Goal: Information Seeking & Learning: Learn about a topic

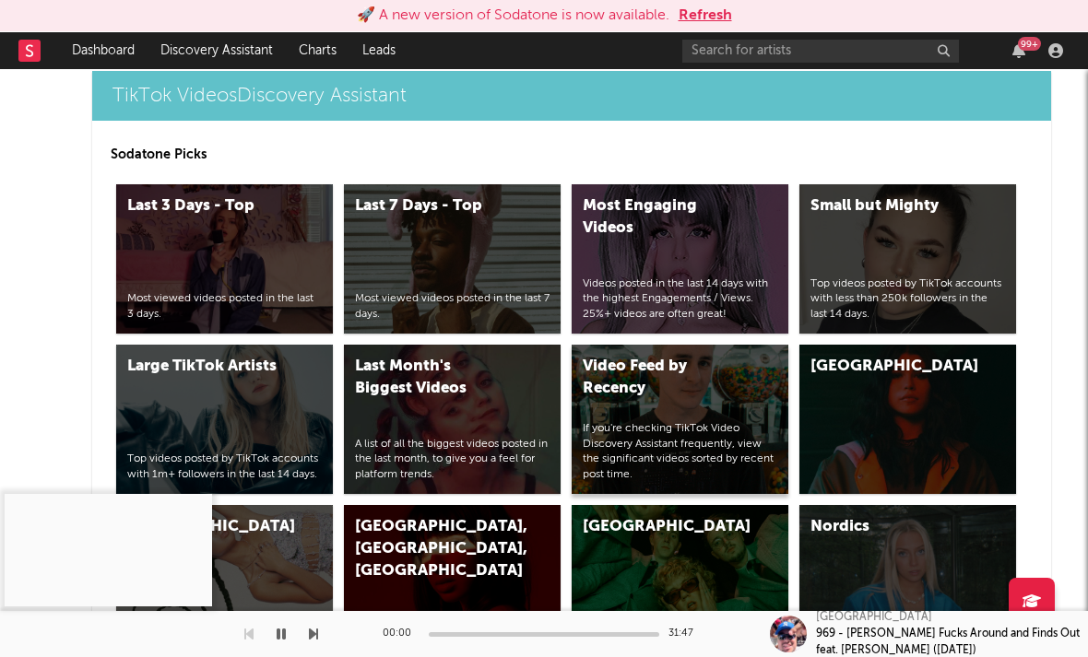
scroll to position [4768, 0]
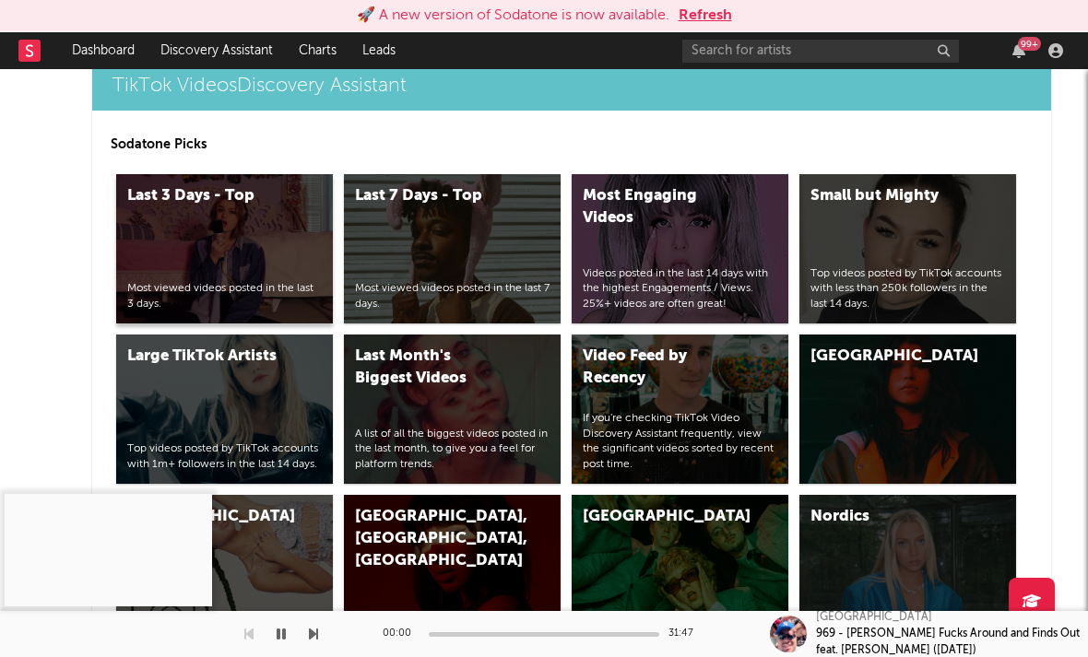
click at [186, 207] on div "Last 3 Days - Top" at bounding box center [205, 196] width 156 height 22
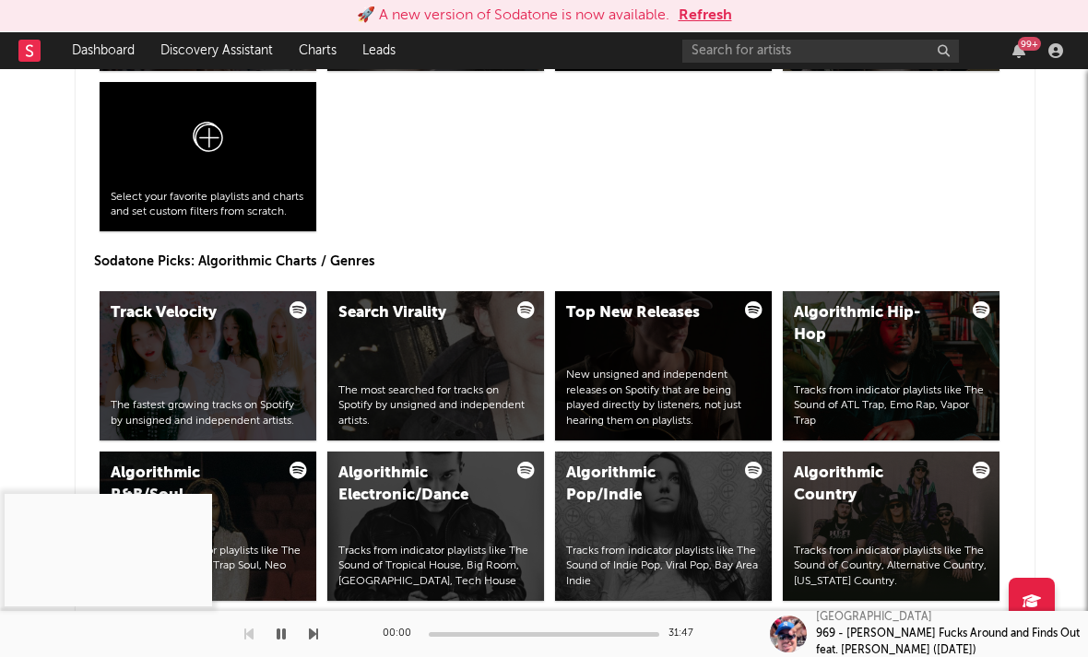
scroll to position [2524, 17]
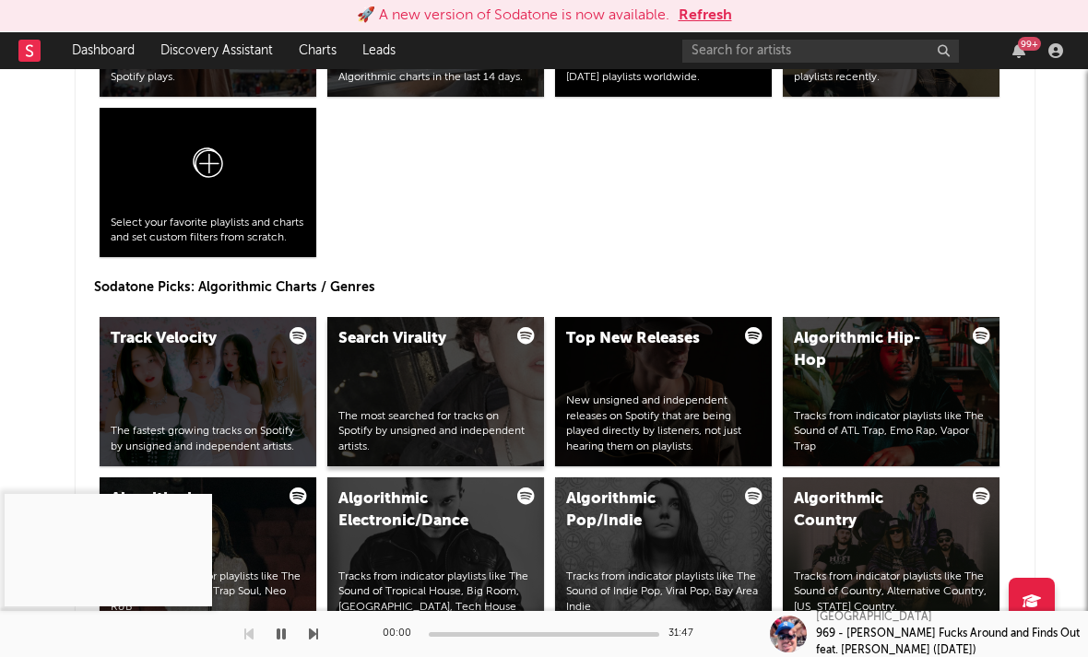
click at [373, 344] on div "Search Virality" at bounding box center [416, 339] width 156 height 22
click at [450, 360] on div "Search Virality The most searched for tracks on Spotify by unsigned and indepen…" at bounding box center [435, 391] width 217 height 149
click at [215, 341] on div "Track Velocity" at bounding box center [189, 339] width 156 height 22
click at [185, 332] on div "Track Velocity" at bounding box center [189, 339] width 156 height 22
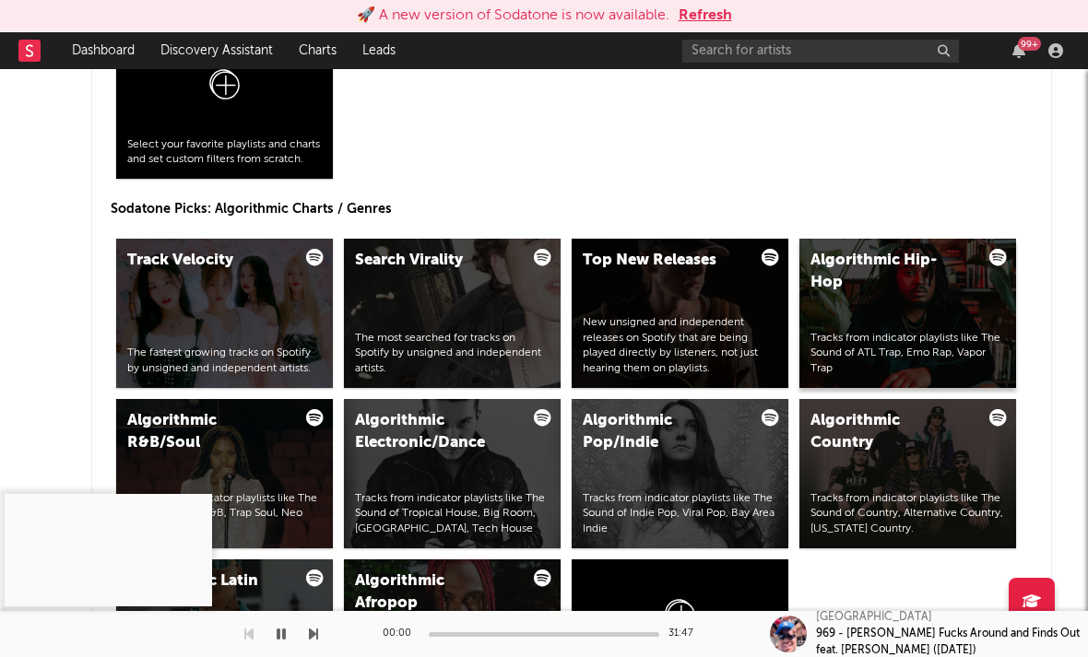
scroll to position [2598, 0]
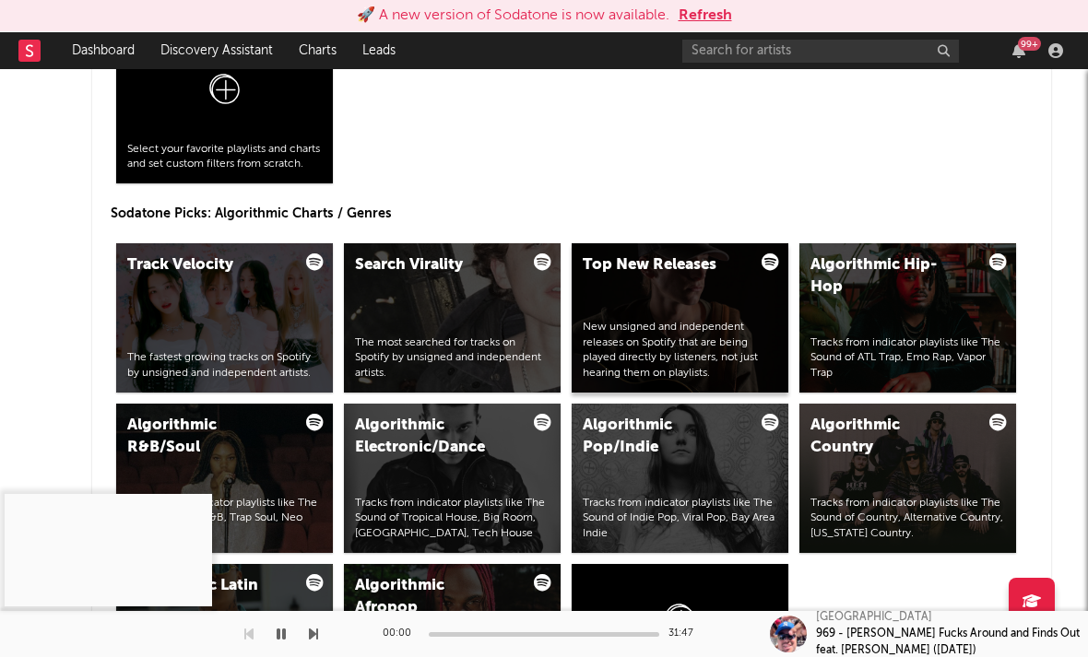
click at [672, 269] on div "Top New Releases" at bounding box center [661, 266] width 156 height 22
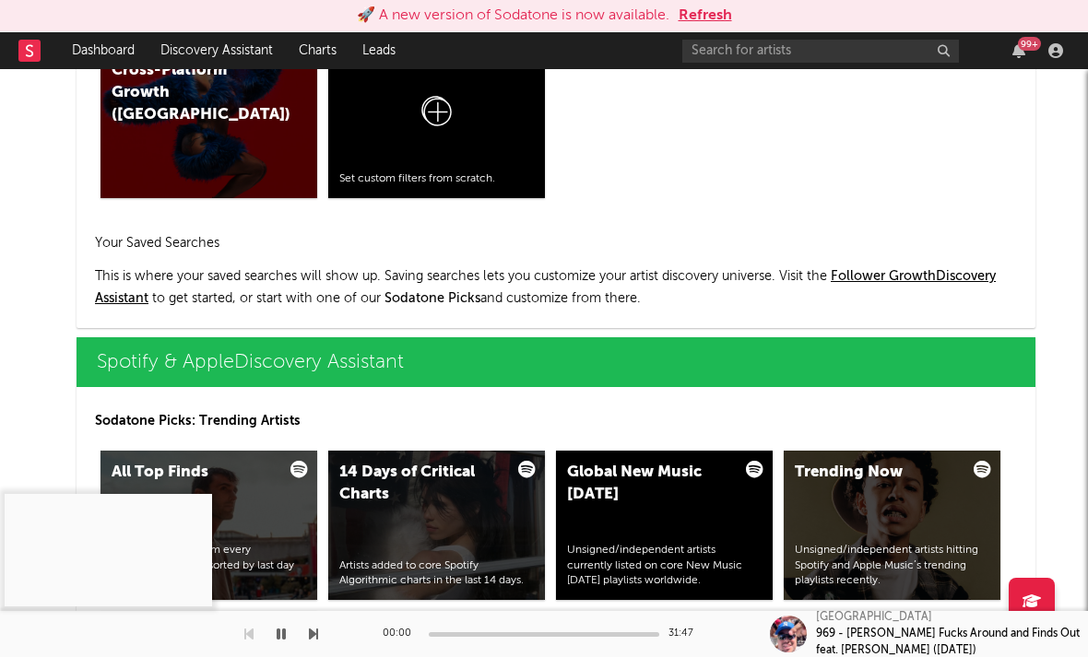
scroll to position [2020, 16]
click at [830, 457] on div "Trending Now Unsigned/independent artists hitting Spotify and Apple Music’s tre…" at bounding box center [892, 525] width 217 height 149
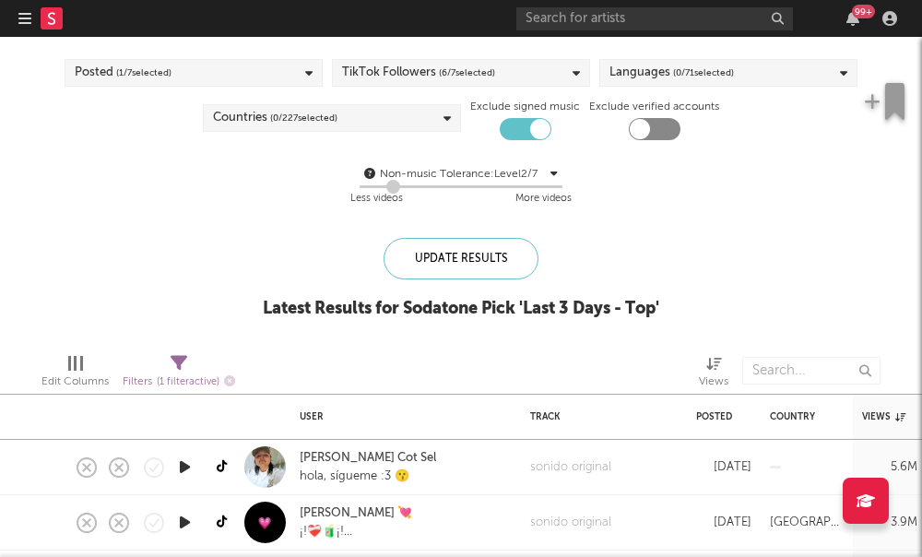
click at [437, 72] on div "TikTok Followers ( 6 / 7 selected)" at bounding box center [418, 73] width 153 height 22
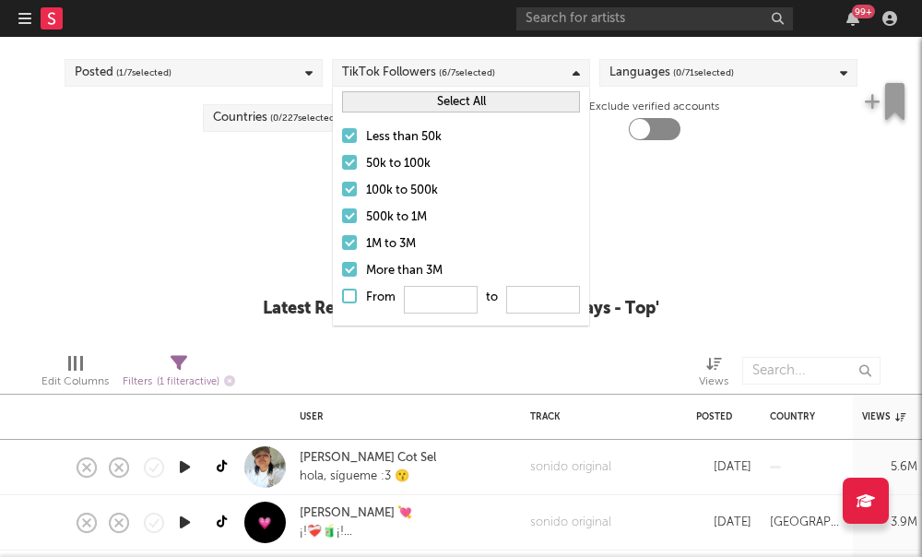
click at [350, 185] on div at bounding box center [349, 189] width 15 height 15
click at [342, 185] on input "100k to 500k" at bounding box center [342, 191] width 0 height 22
click at [345, 222] on div at bounding box center [349, 215] width 15 height 15
click at [342, 222] on input "500k to 1M" at bounding box center [342, 218] width 0 height 22
click at [346, 248] on div at bounding box center [349, 242] width 15 height 15
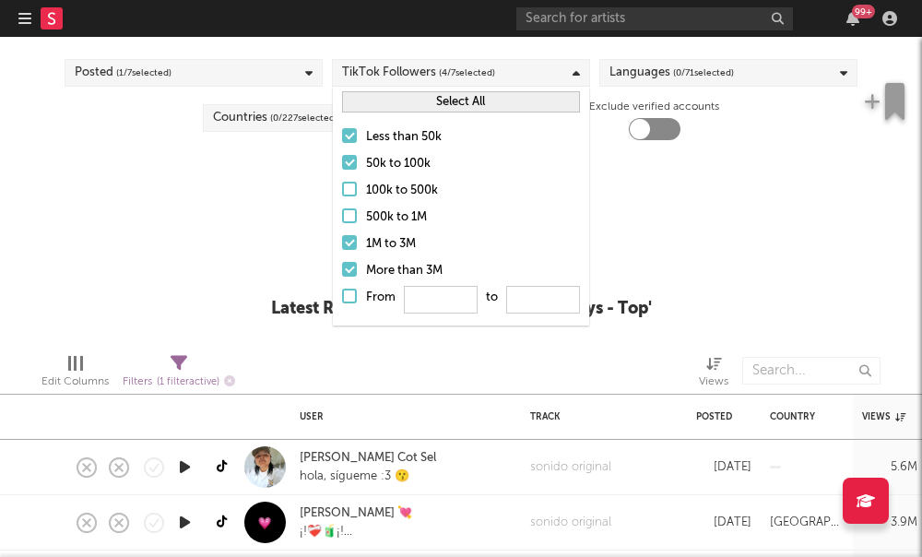
click at [342, 248] on input "1M to 3M" at bounding box center [342, 244] width 0 height 22
click at [350, 265] on div at bounding box center [349, 269] width 15 height 15
click at [342, 265] on input "More than 3M" at bounding box center [342, 271] width 0 height 22
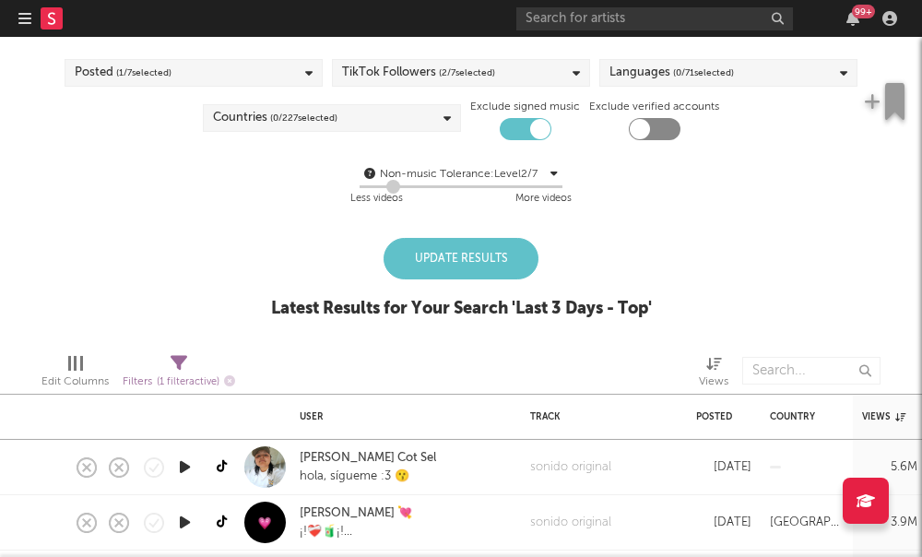
click at [314, 172] on div "Non-music Tolerance: Level 2 / 7 2 Less videos More videos" at bounding box center [461, 186] width 904 height 47
click at [673, 65] on span "( 0 / 71 selected)" at bounding box center [703, 73] width 61 height 22
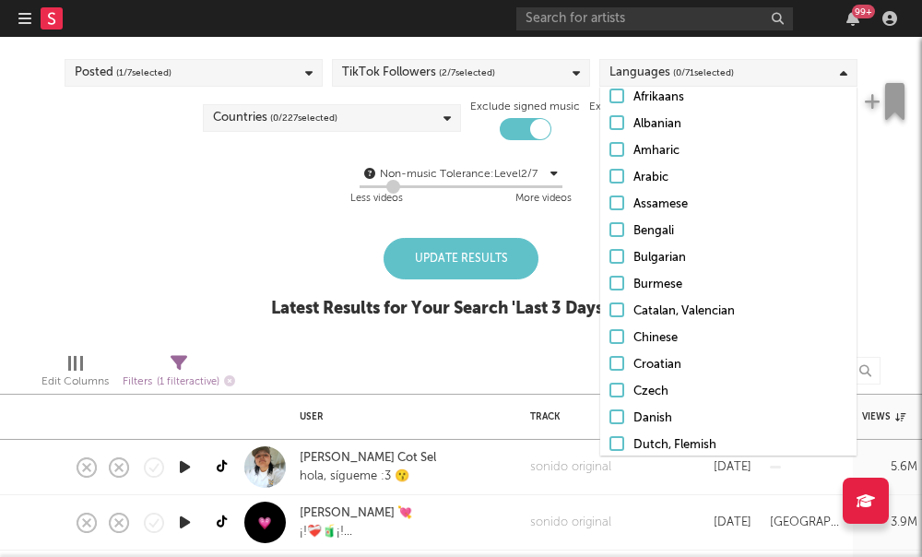
scroll to position [232, 0]
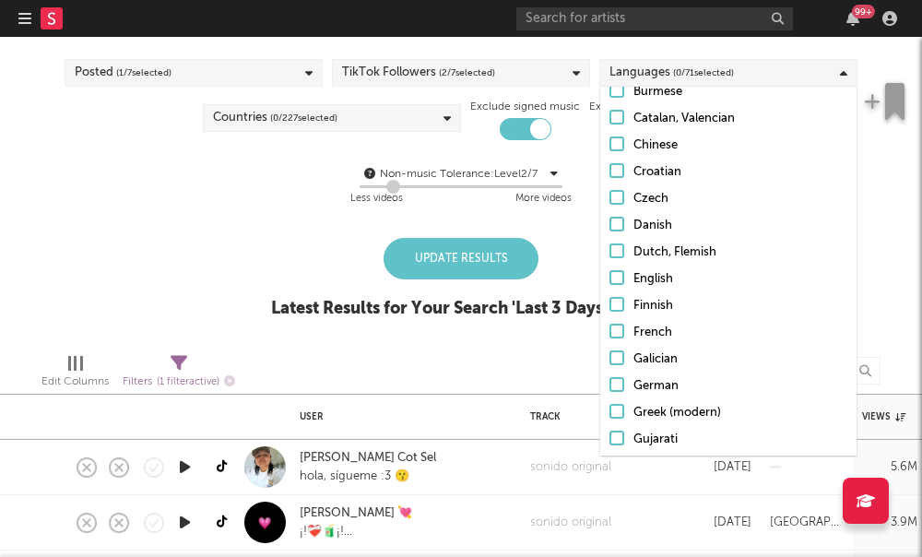
click at [611, 287] on label "English" at bounding box center [729, 279] width 238 height 22
click at [610, 287] on input "English" at bounding box center [610, 279] width 0 height 22
click at [247, 261] on div "Blocklist ( 1 ) Saved Searches ( 0 ) Reset Filters Posted ( 1 / 7 selected) Tik…" at bounding box center [461, 155] width 922 height 366
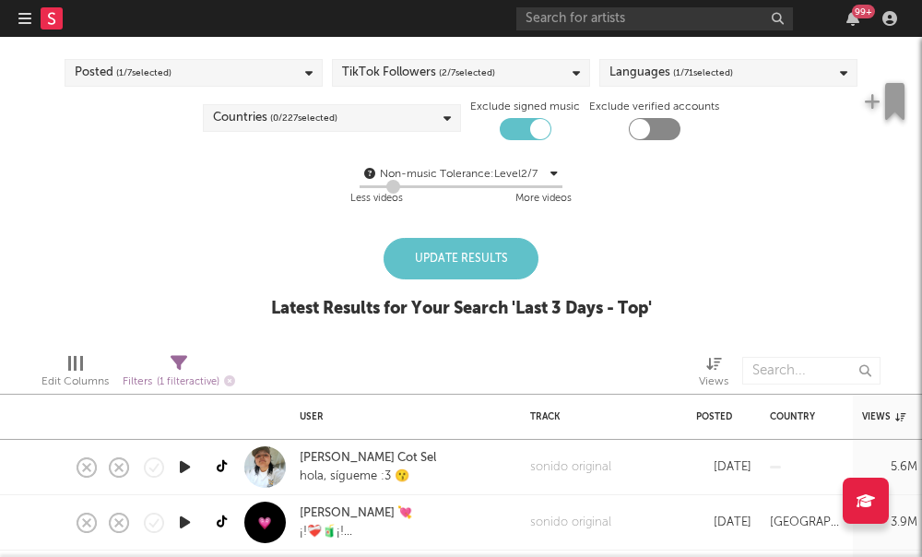
click at [326, 124] on span "( 0 / 227 selected)" at bounding box center [303, 118] width 67 height 22
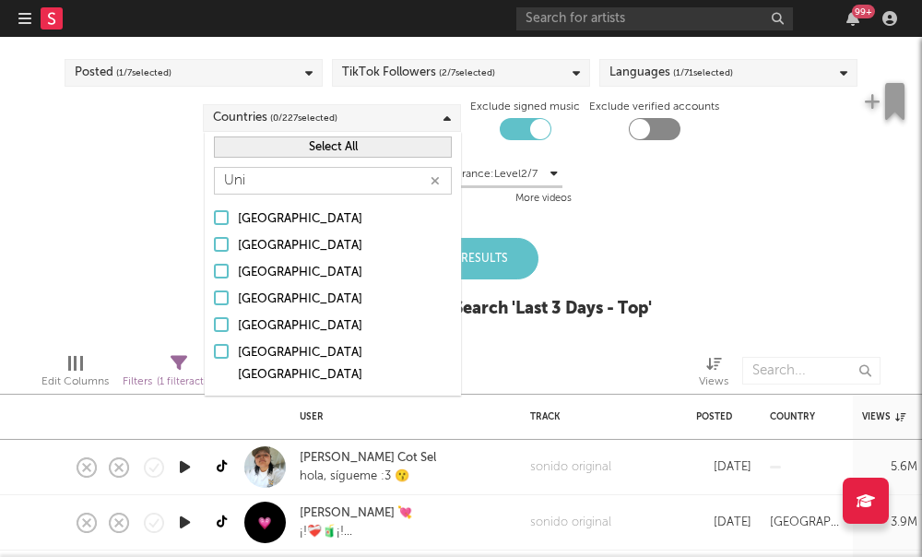
type input "Uni"
click at [224, 323] on div at bounding box center [221, 324] width 15 height 15
click at [214, 323] on input "[GEOGRAPHIC_DATA]" at bounding box center [214, 326] width 0 height 22
click at [155, 300] on div "Blocklist ( 1 ) Saved Searches ( 0 ) Reset Filters Posted ( 1 / 7 selected) Tik…" at bounding box center [461, 155] width 922 height 366
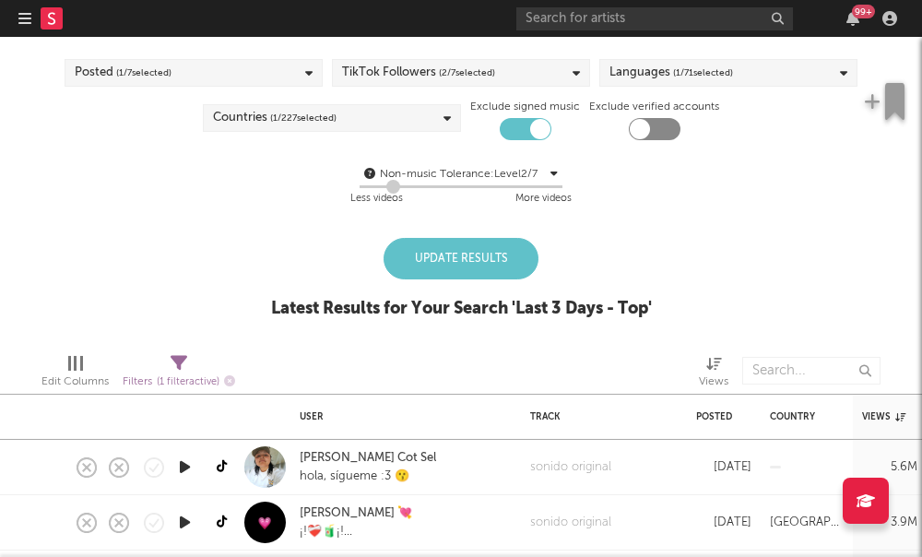
click at [453, 266] on div "Update Results" at bounding box center [461, 258] width 155 height 41
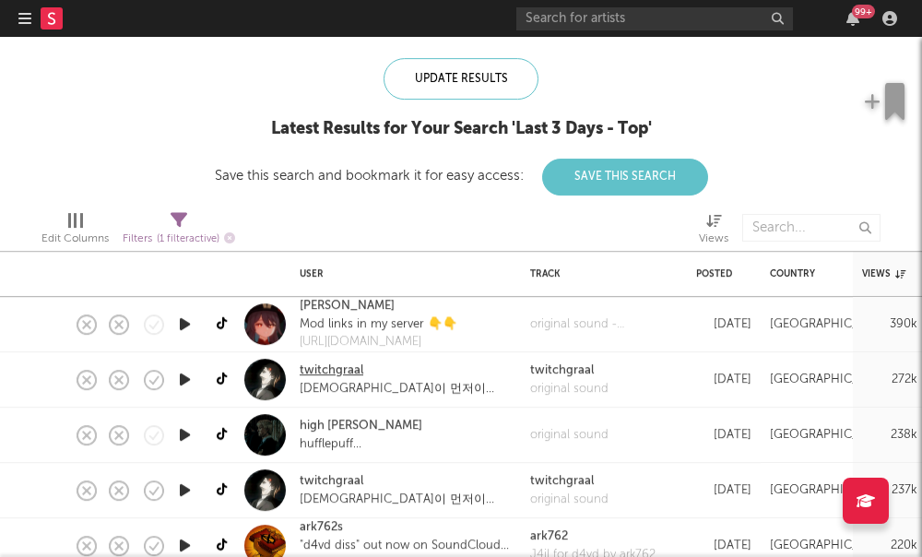
click at [330, 375] on link "twitchgraal" at bounding box center [332, 370] width 64 height 18
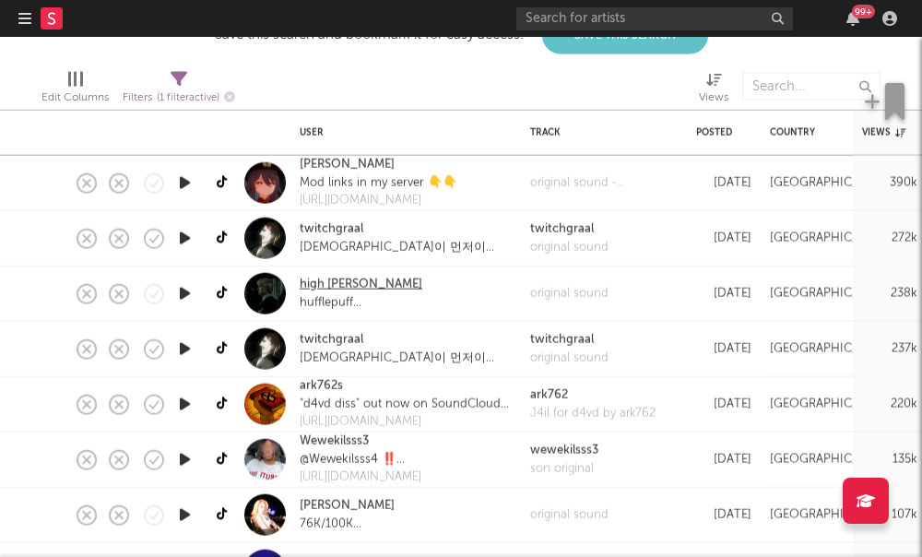
click at [330, 290] on link "high reeve" at bounding box center [361, 285] width 123 height 18
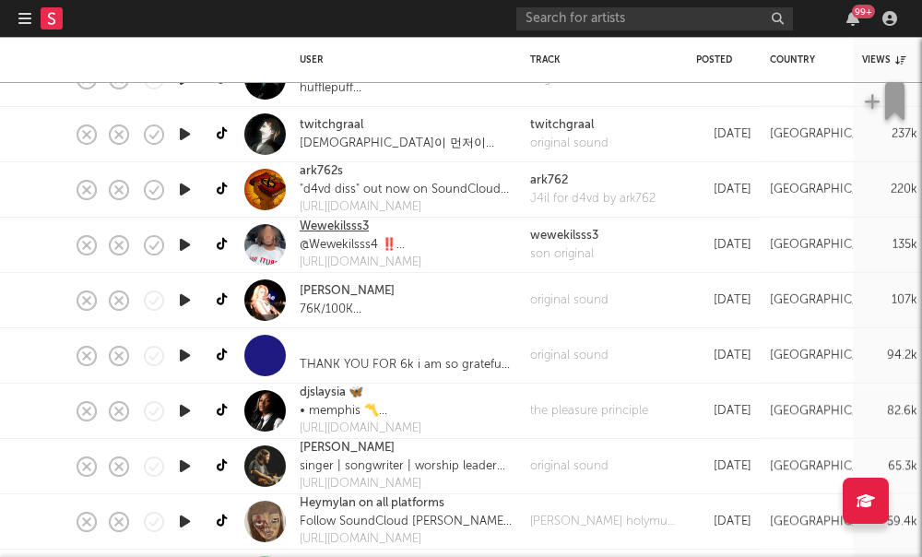
click at [339, 221] on link "Wewekilsss3" at bounding box center [334, 227] width 69 height 18
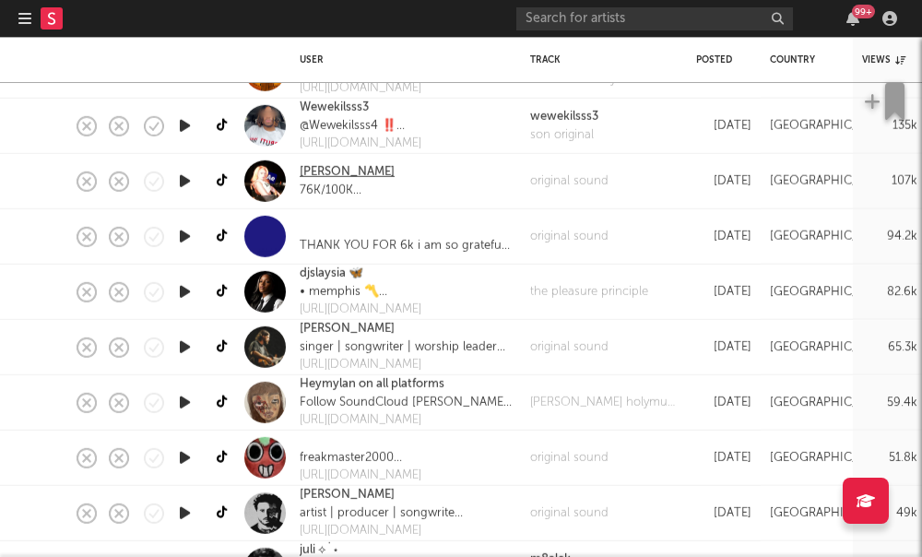
click at [320, 173] on link "auza" at bounding box center [347, 172] width 95 height 18
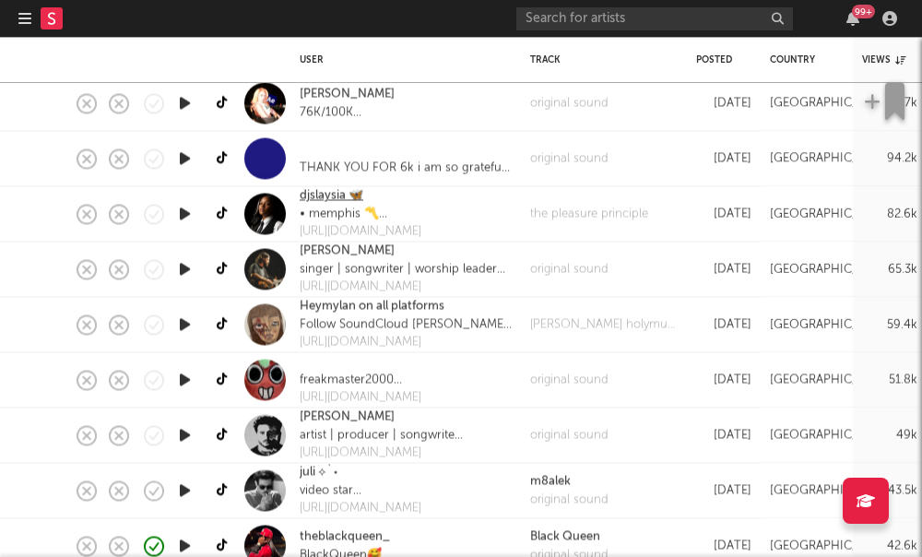
click at [332, 194] on link "djslaysia 🦋" at bounding box center [332, 196] width 64 height 18
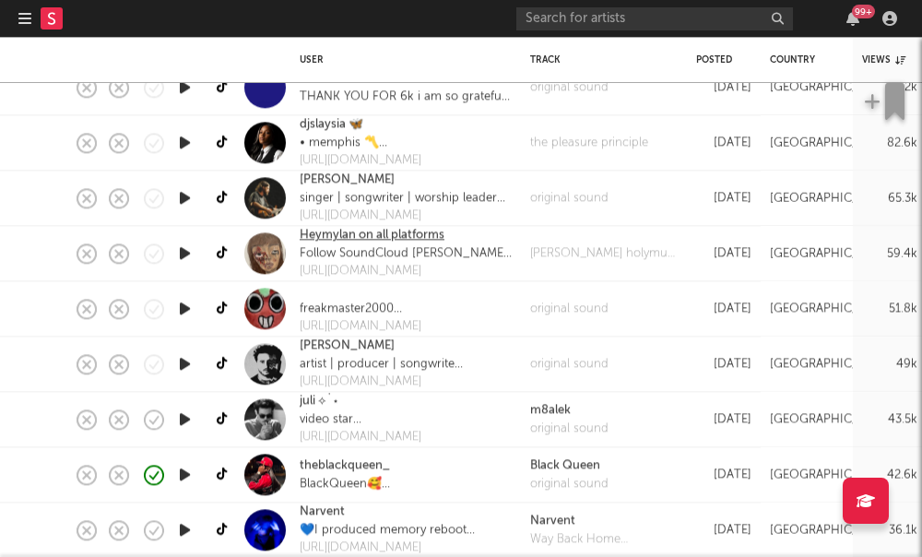
click at [371, 237] on link "Heymylan on all platforms" at bounding box center [372, 236] width 145 height 18
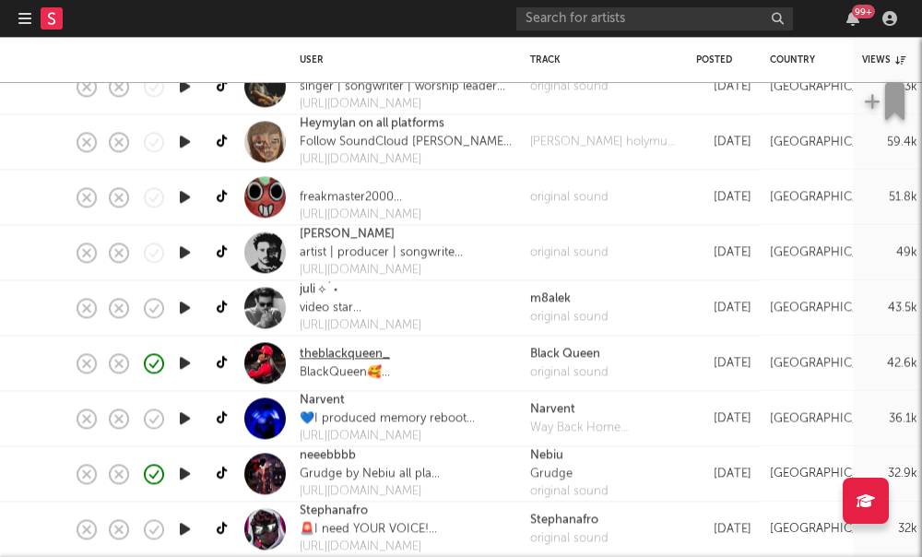
click at [332, 354] on link "theblackqueen_" at bounding box center [345, 354] width 90 height 18
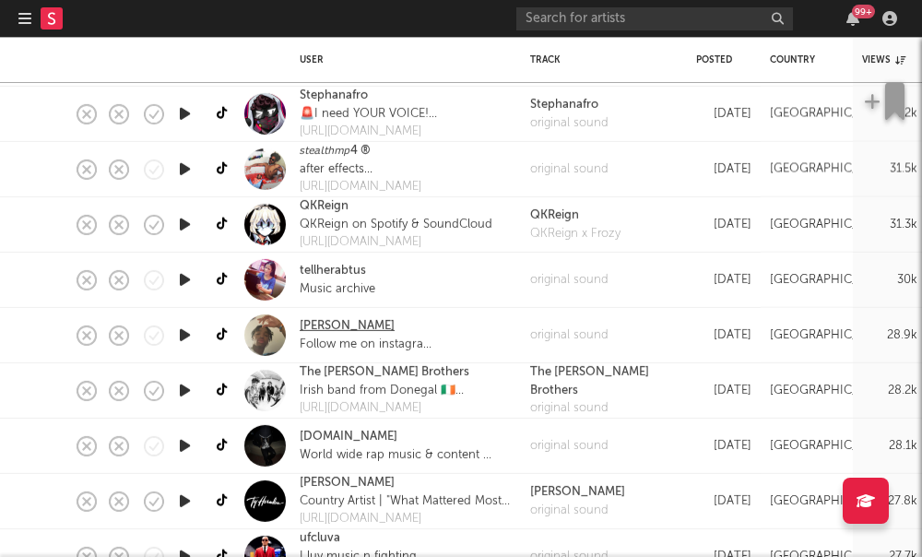
click at [324, 327] on link "Johnjohn" at bounding box center [347, 326] width 95 height 18
click at [358, 436] on link "wlrdwide.music" at bounding box center [349, 437] width 98 height 18
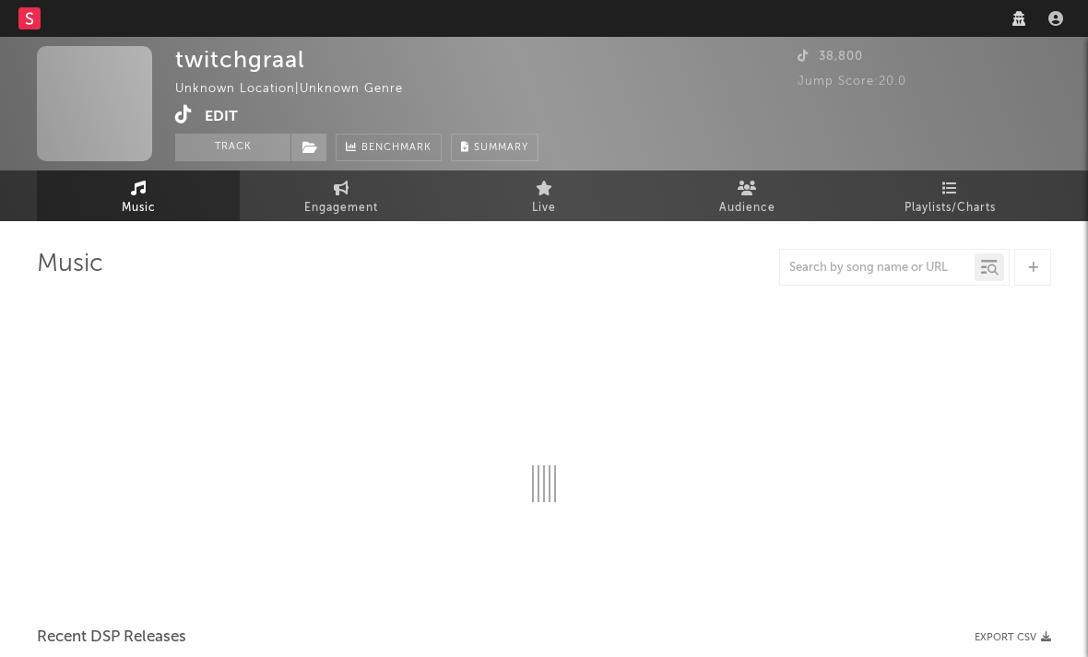
select select "1w"
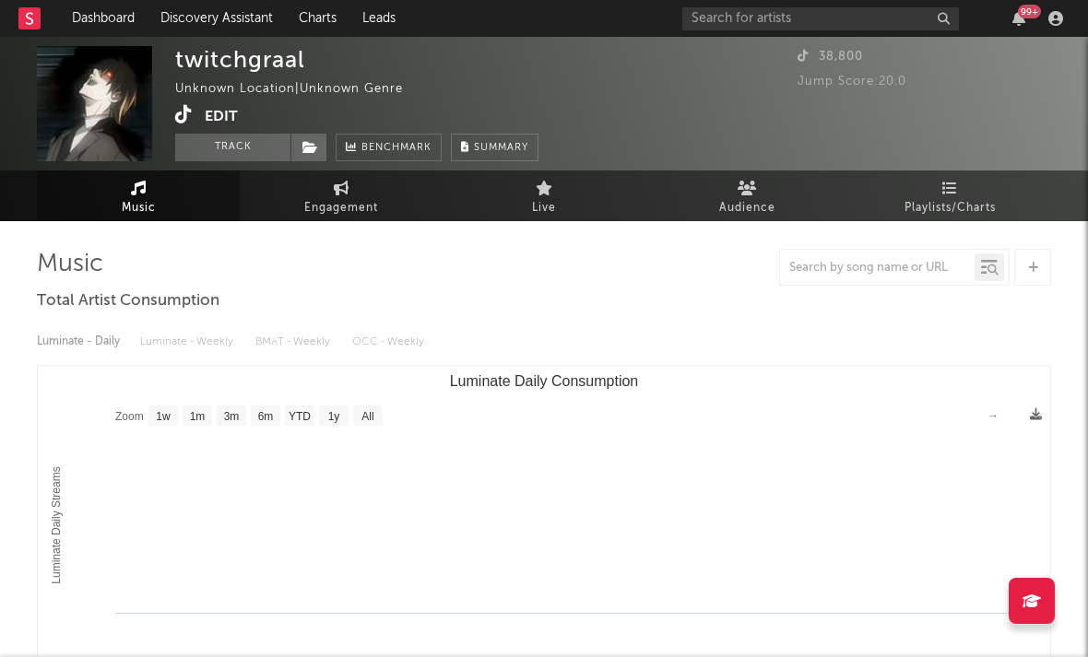
click at [184, 119] on icon at bounding box center [184, 114] width 18 height 18
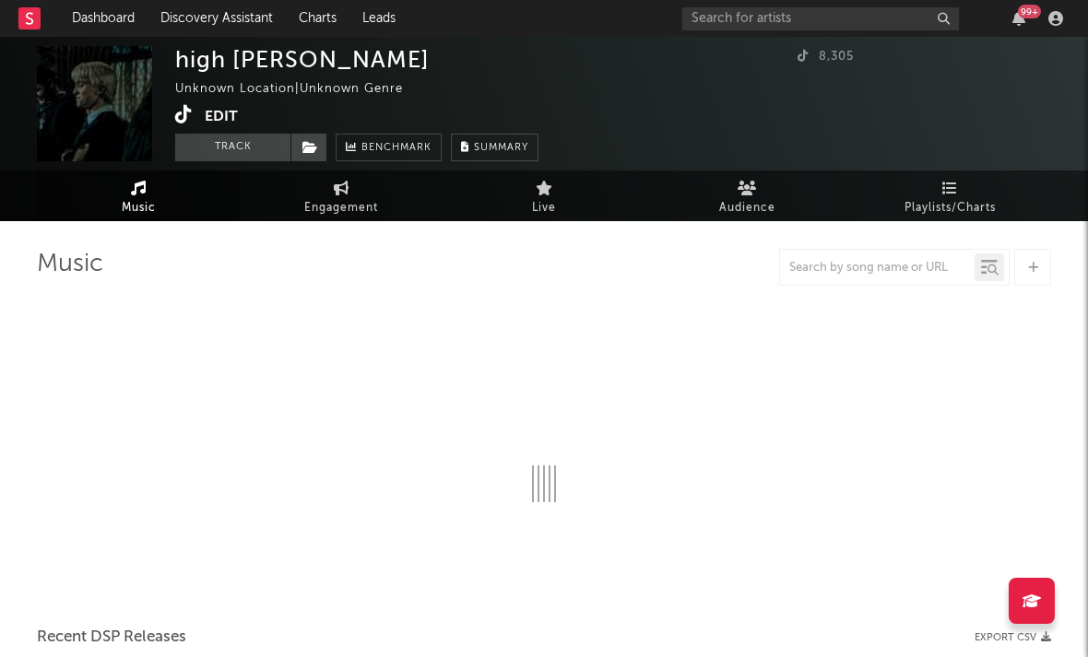
select select "1w"
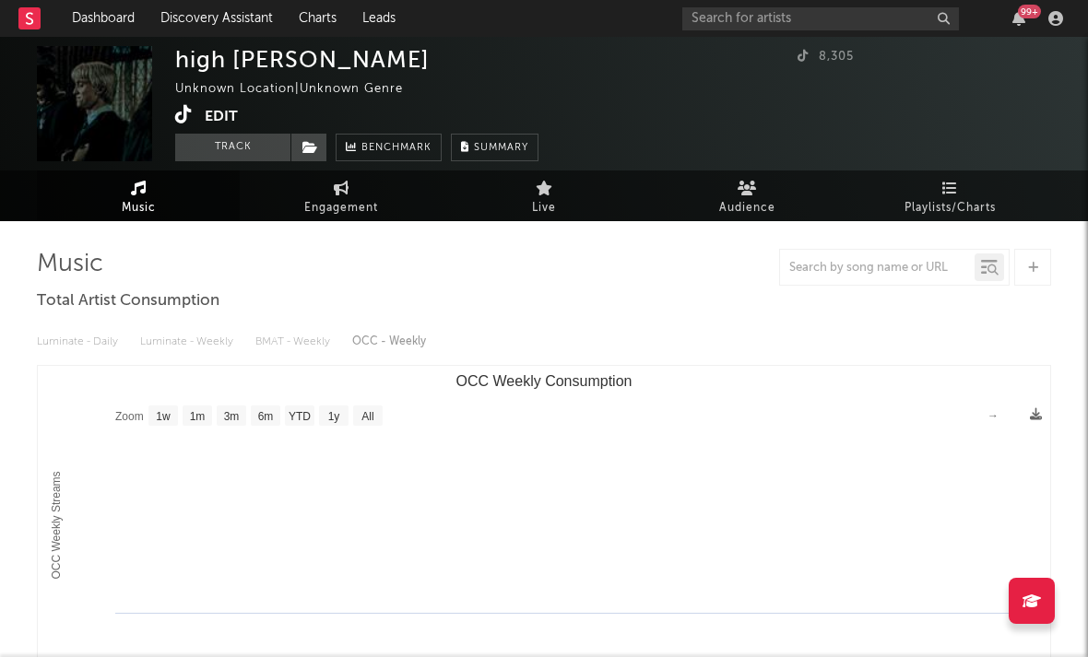
click at [180, 120] on icon at bounding box center [184, 114] width 18 height 18
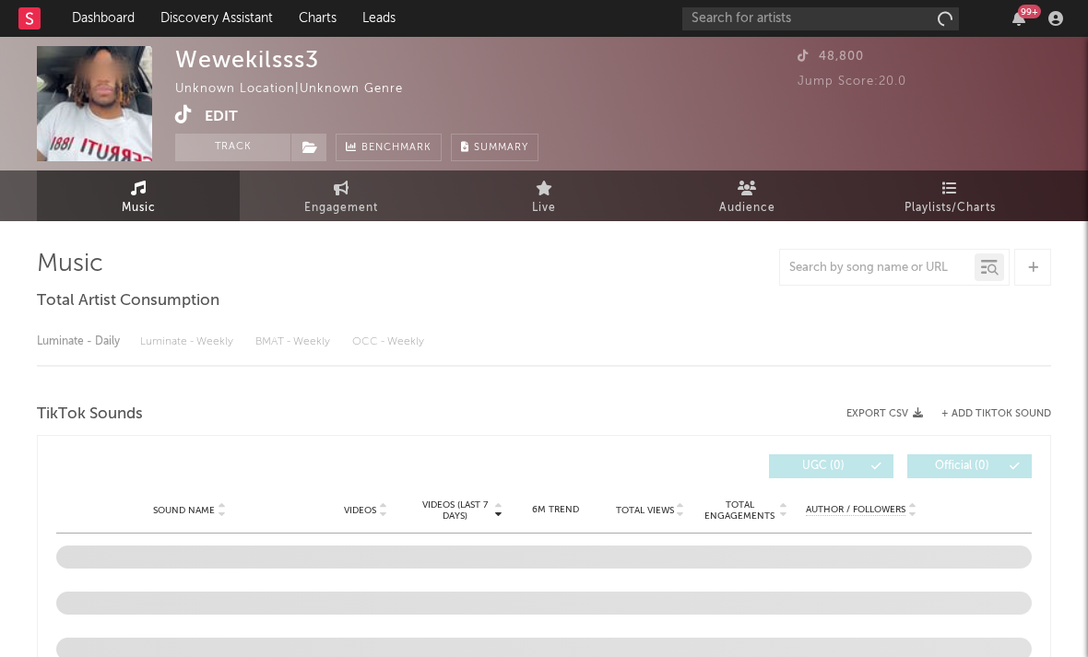
select select "1w"
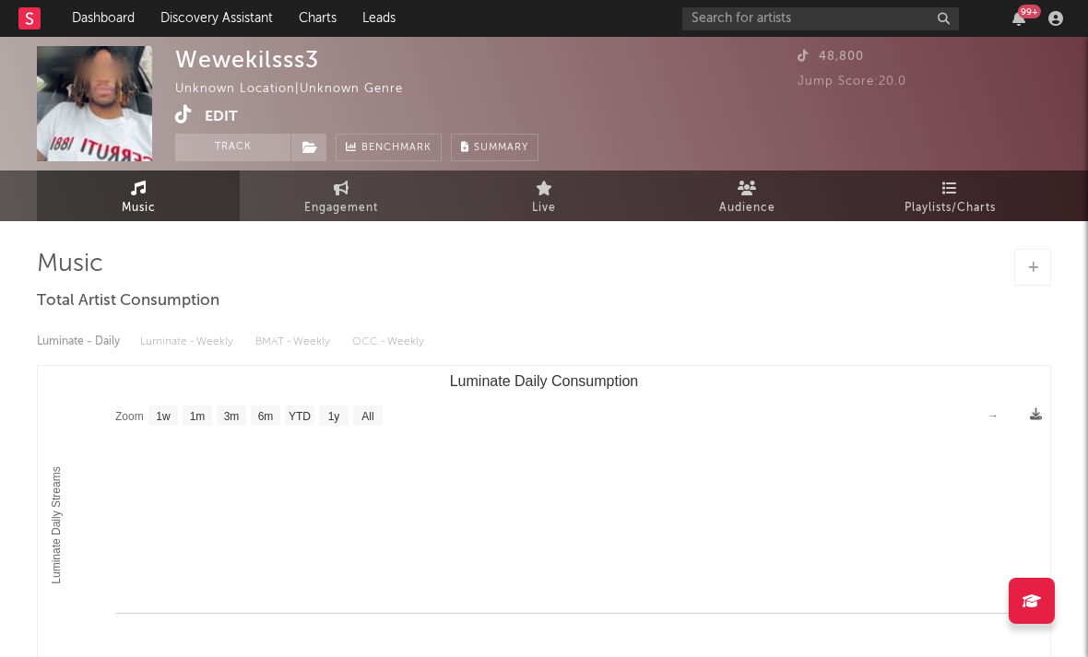
click at [185, 114] on icon at bounding box center [184, 114] width 18 height 18
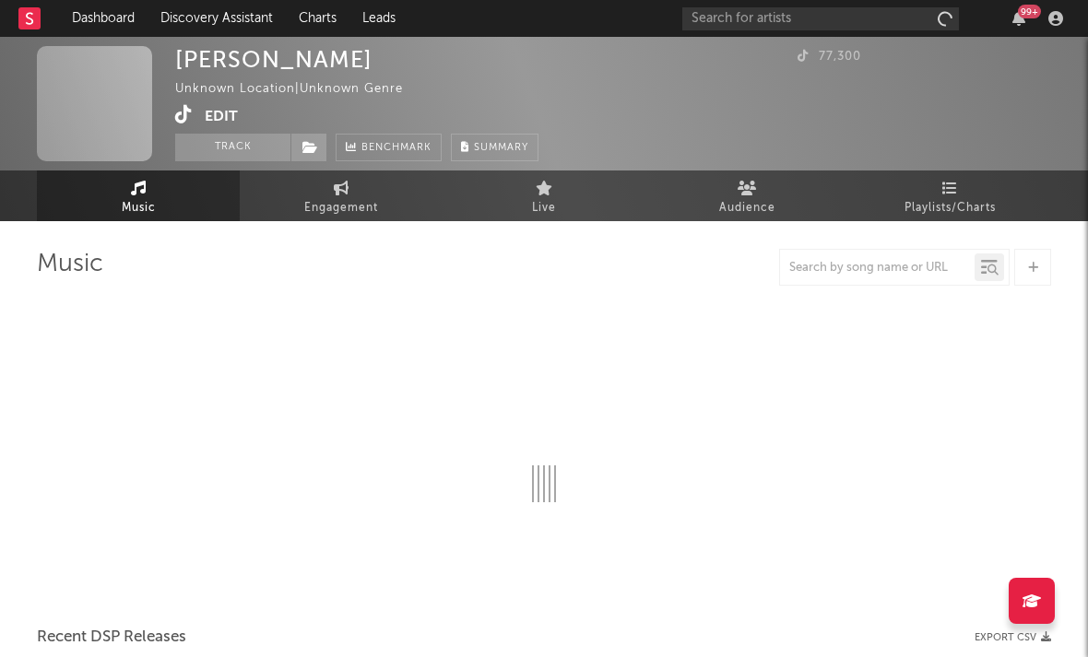
select select "1w"
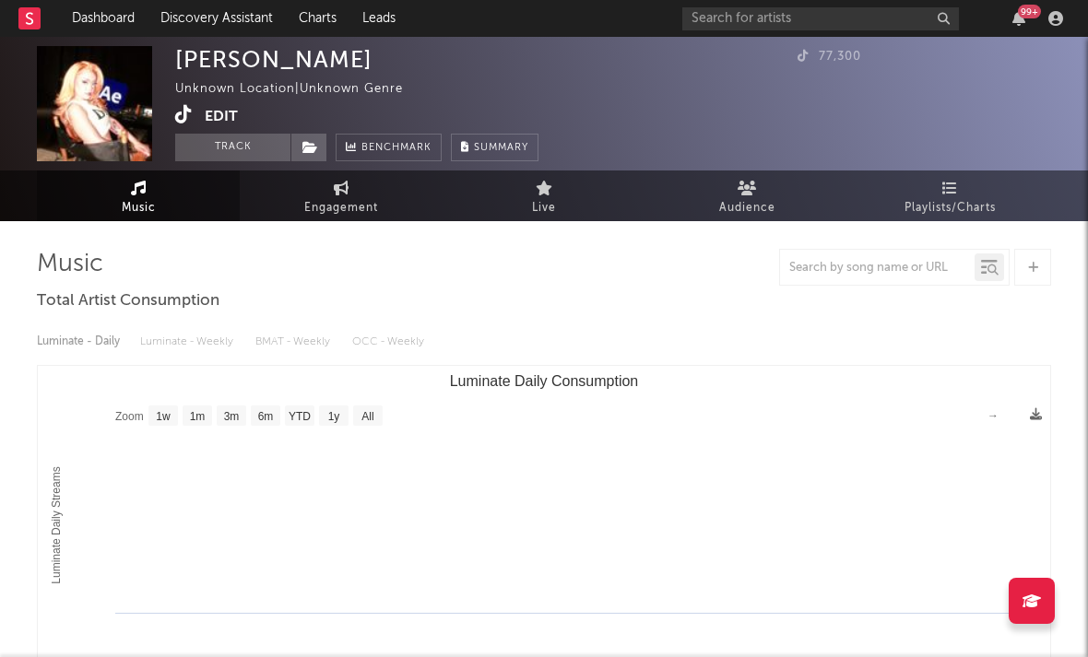
click at [184, 119] on icon at bounding box center [184, 114] width 18 height 18
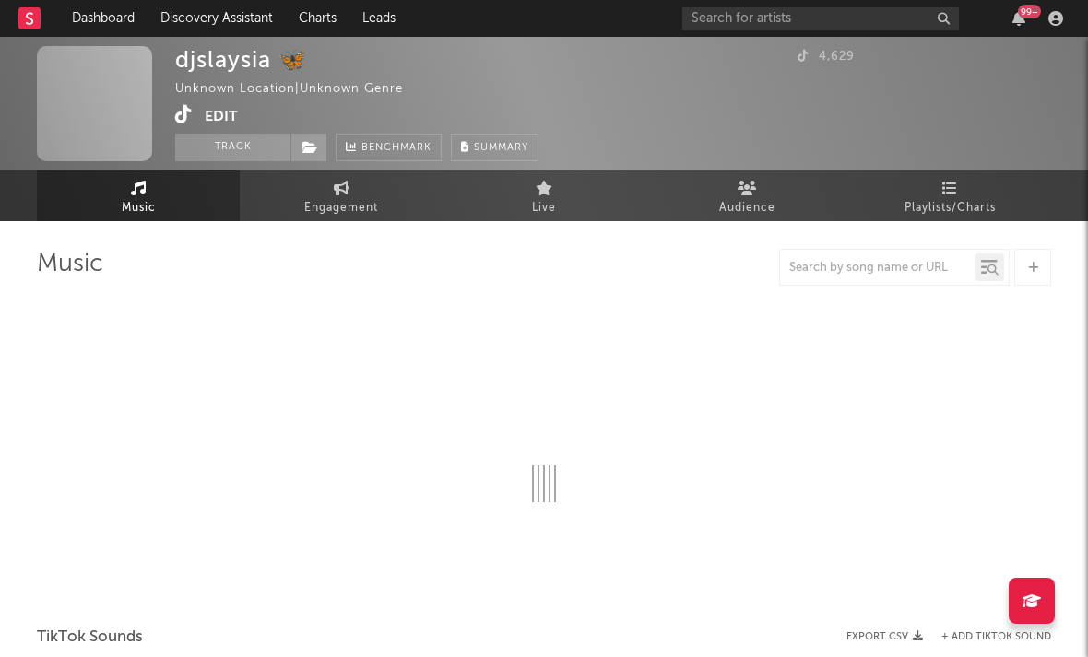
select select "1w"
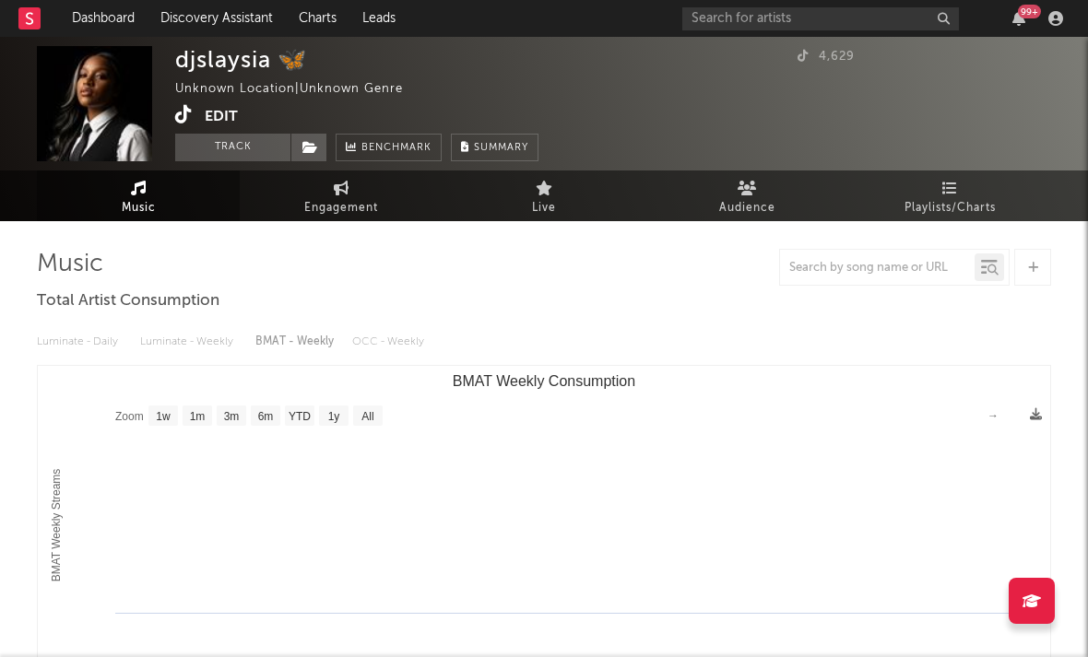
click at [183, 117] on icon at bounding box center [184, 114] width 18 height 18
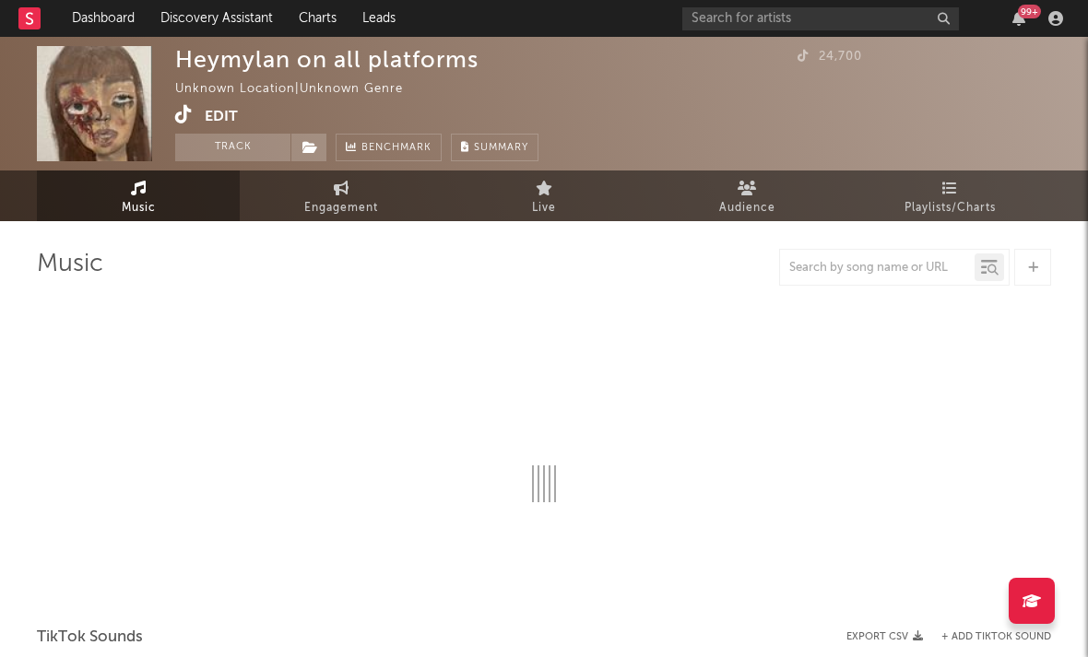
select select "1w"
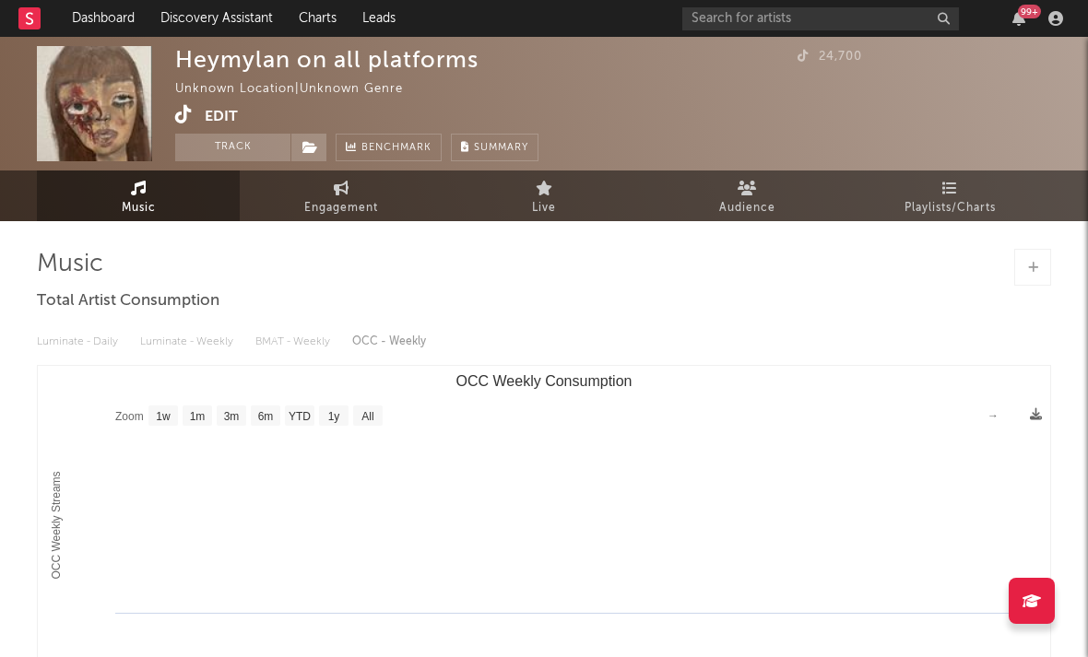
click at [190, 112] on icon at bounding box center [184, 114] width 18 height 18
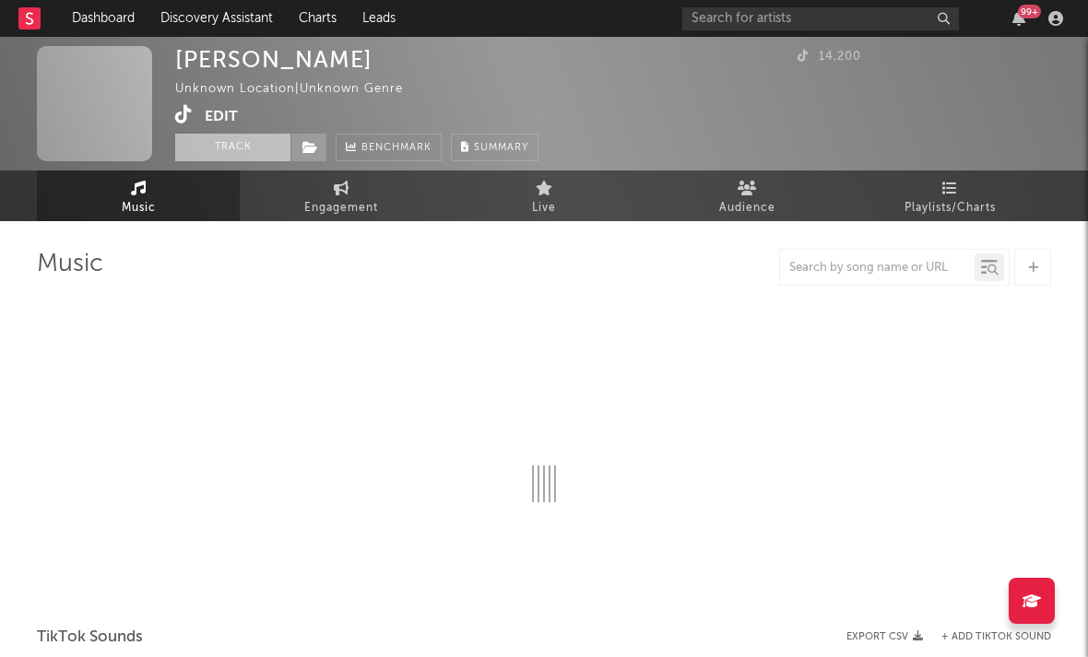
select select "1w"
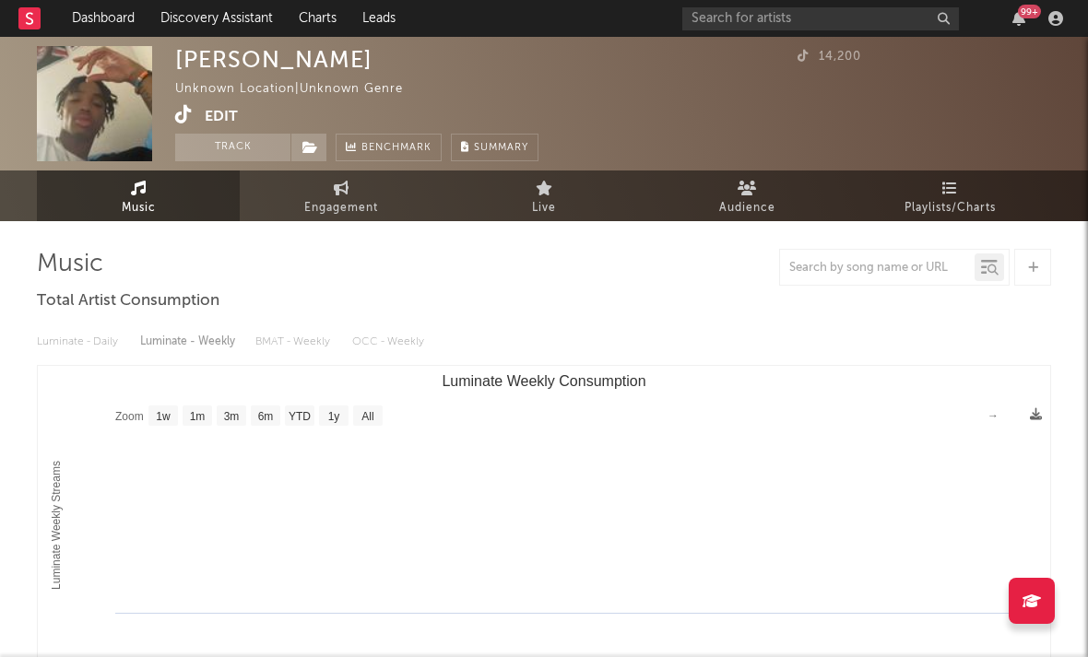
click at [173, 119] on div "Johnjohn Unknown Location | Unknown Genre Edit Track Benchmark Summary 14,200" at bounding box center [544, 104] width 1088 height 134
click at [184, 117] on icon at bounding box center [184, 114] width 18 height 18
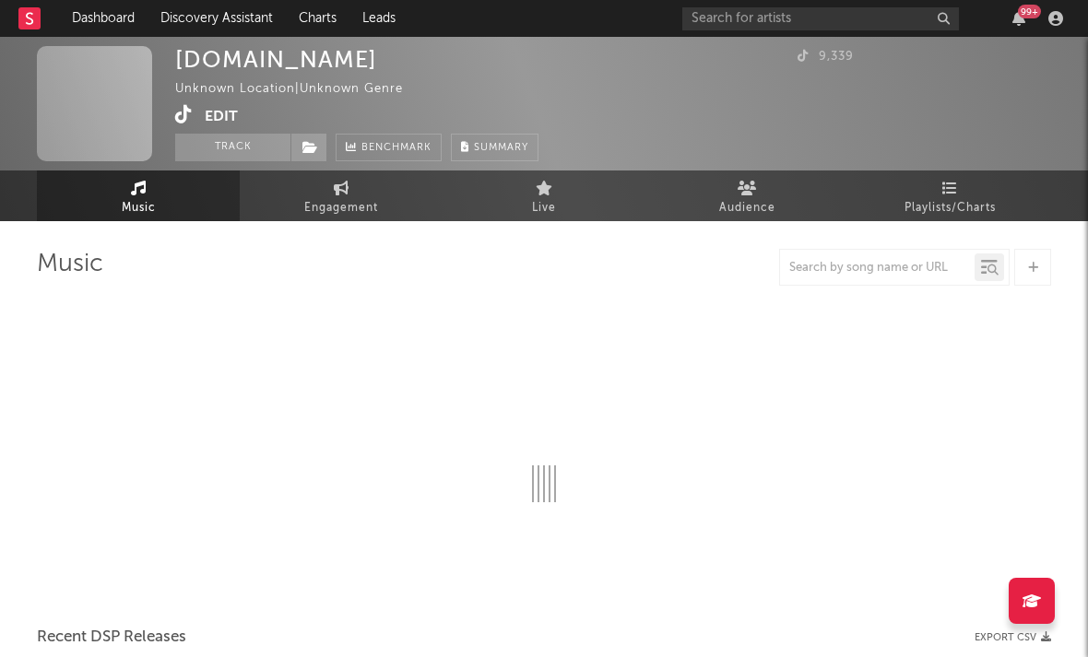
select select "1w"
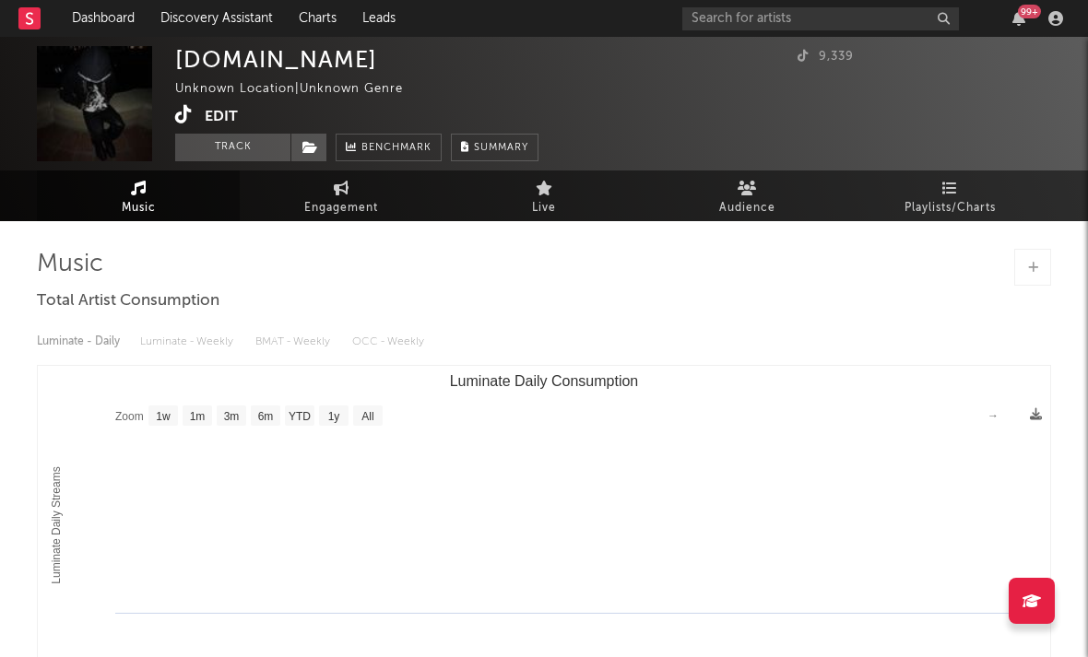
click at [187, 118] on icon at bounding box center [184, 114] width 18 height 18
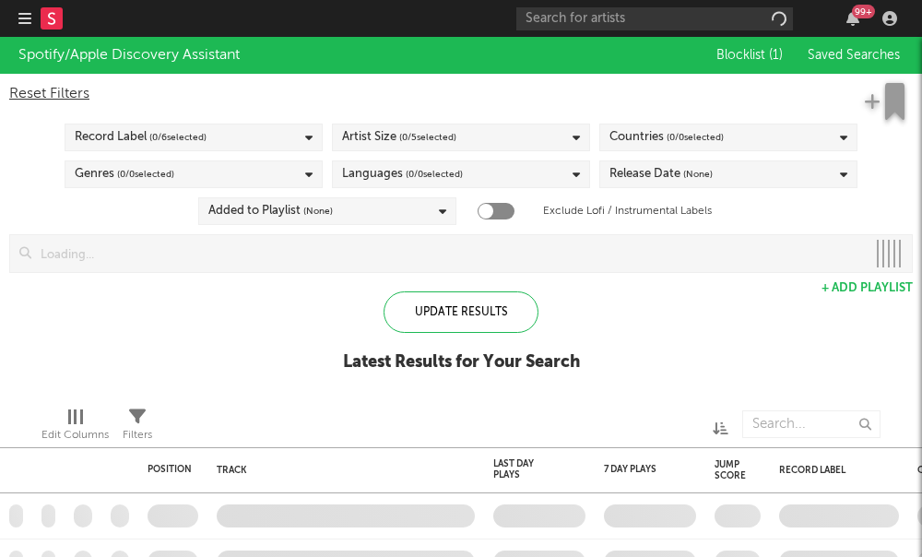
checkbox input "true"
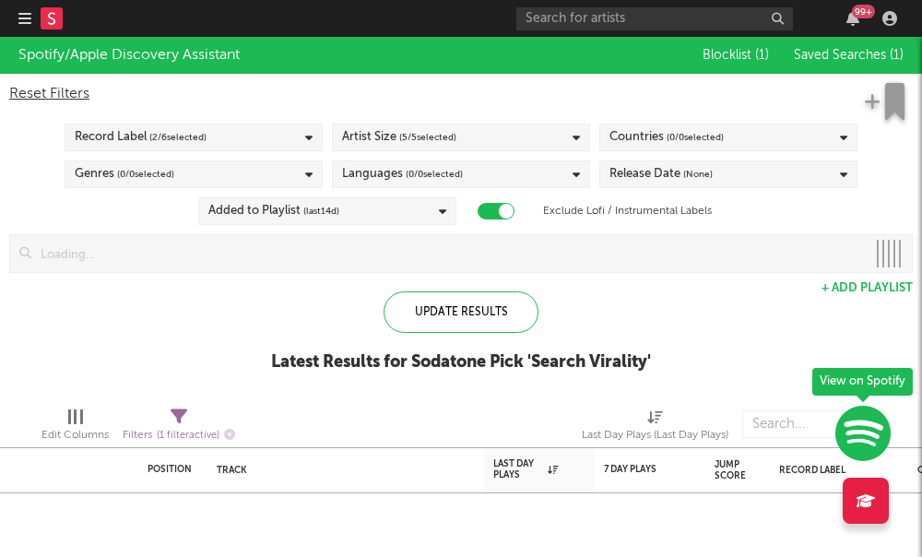
click at [454, 134] on span "( 5 / 5 selected)" at bounding box center [427, 137] width 57 height 22
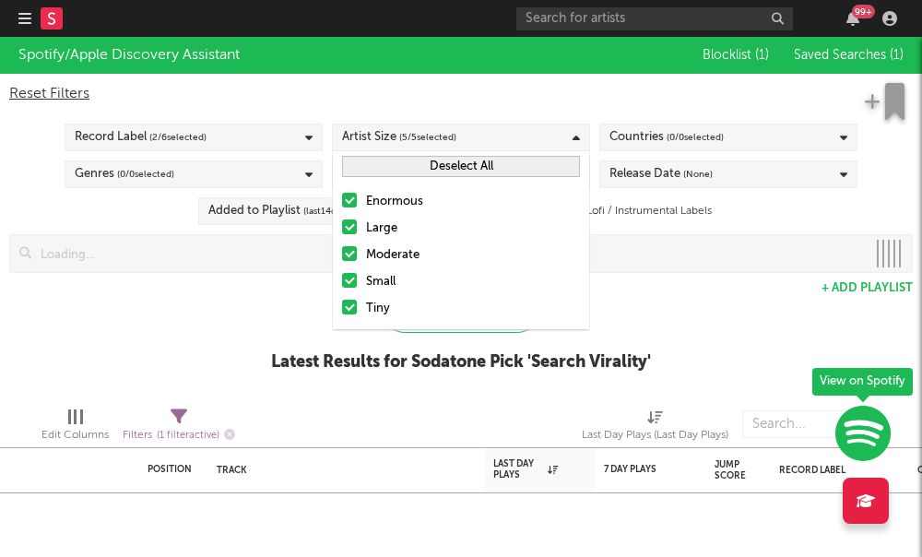
click at [354, 204] on div at bounding box center [349, 200] width 15 height 15
click at [342, 204] on input "Enormous" at bounding box center [342, 202] width 0 height 22
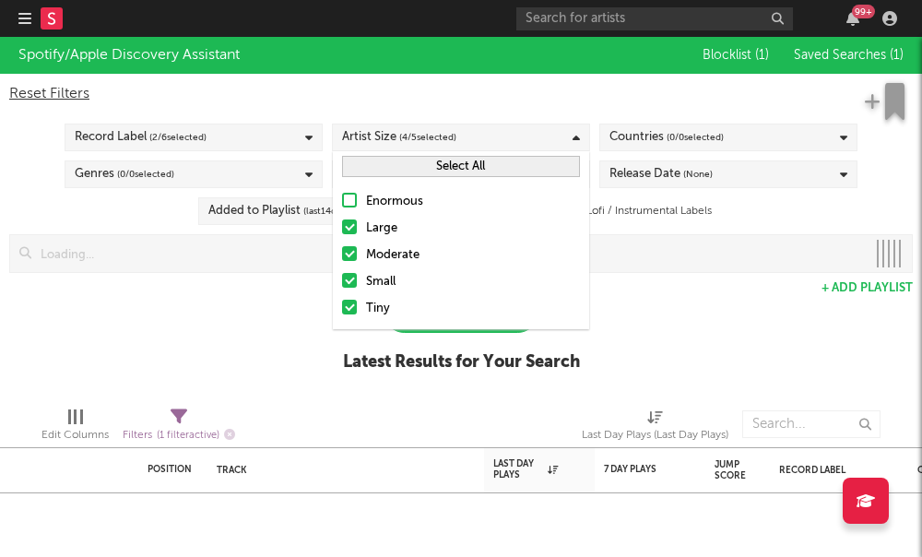
click at [351, 233] on div at bounding box center [349, 226] width 15 height 15
click at [342, 233] on input "Large" at bounding box center [342, 229] width 0 height 22
click at [349, 255] on div at bounding box center [349, 253] width 15 height 15
click at [342, 255] on input "Moderate" at bounding box center [342, 255] width 0 height 22
click at [691, 274] on div "Spotify/Apple Discovery Assistant Blocklist ( 1 ) Saved Searches ( 1 ) Reset Fi…" at bounding box center [461, 214] width 922 height 355
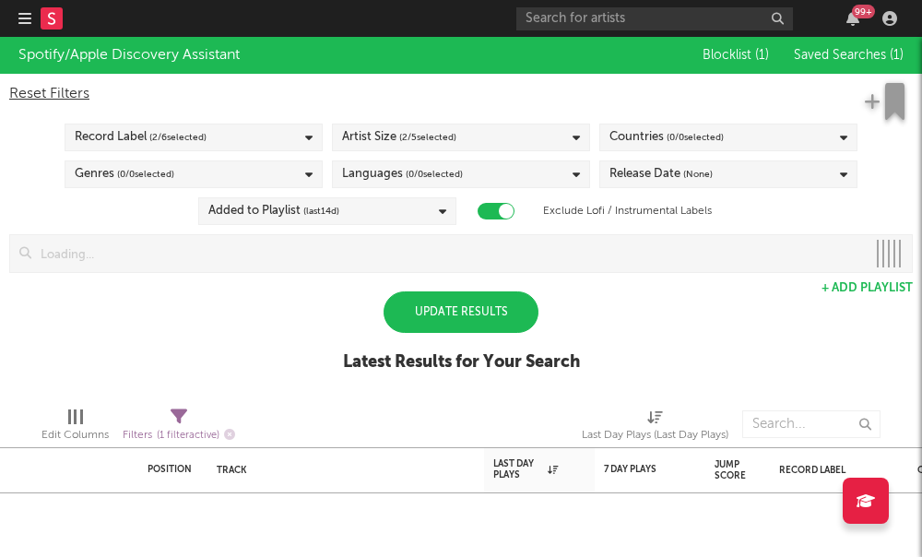
click at [688, 139] on span "( 0 / 0 selected)" at bounding box center [695, 137] width 57 height 22
click at [634, 195] on input "text" at bounding box center [729, 200] width 238 height 28
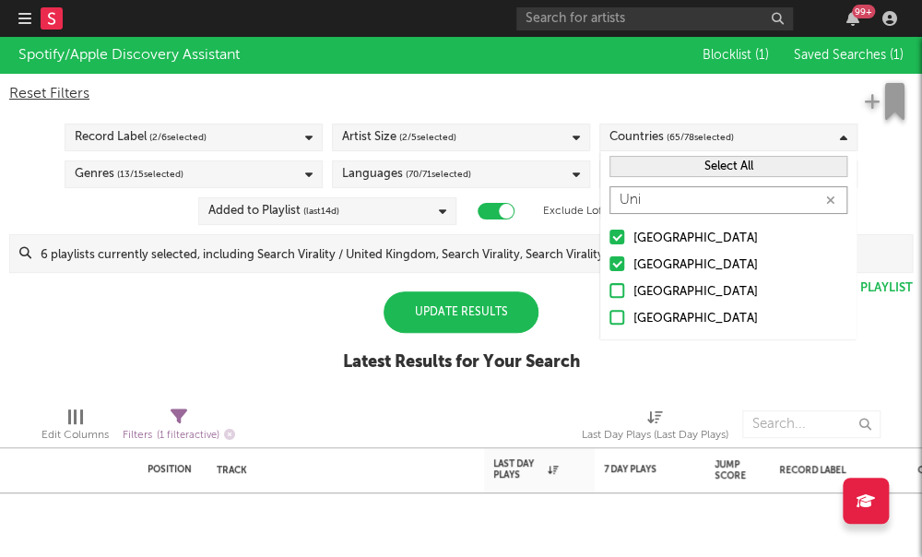
type input "Uni"
click at [620, 268] on div at bounding box center [617, 263] width 15 height 15
click at [610, 268] on input "[GEOGRAPHIC_DATA]" at bounding box center [610, 266] width 0 height 22
click at [717, 163] on button "Select All" at bounding box center [729, 166] width 238 height 21
click at [717, 163] on button "Deselect All" at bounding box center [729, 166] width 238 height 21
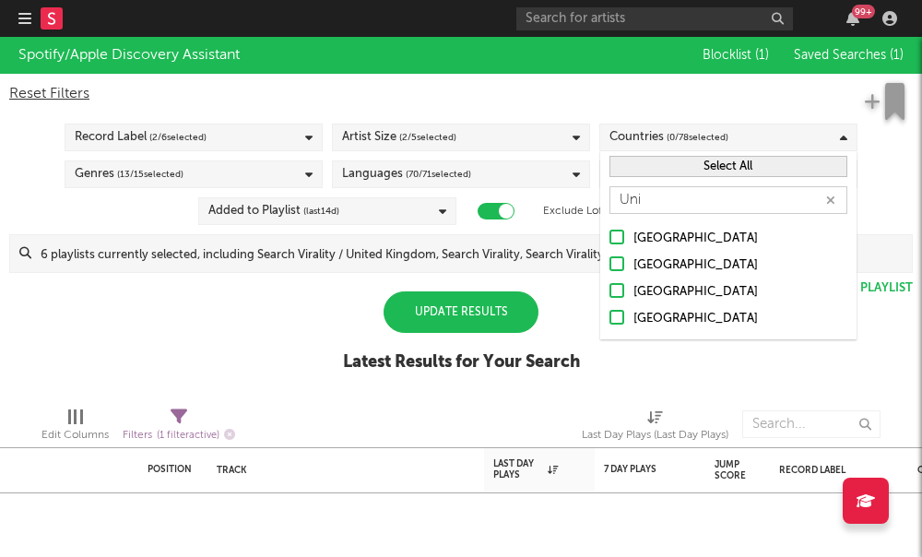
click at [618, 234] on div at bounding box center [617, 237] width 15 height 15
click at [610, 234] on input "[GEOGRAPHIC_DATA]" at bounding box center [610, 239] width 0 height 22
click at [245, 336] on div "Spotify/Apple Discovery Assistant Blocklist ( 1 ) Saved Searches ( 1 ) Reset Fi…" at bounding box center [461, 214] width 922 height 355
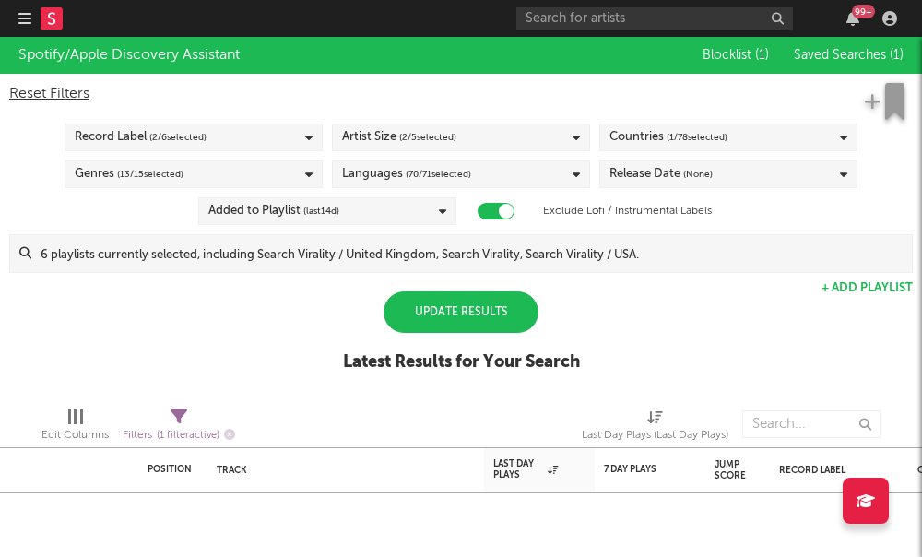
click at [439, 176] on span "( 70 / 71 selected)" at bounding box center [438, 174] width 65 height 22
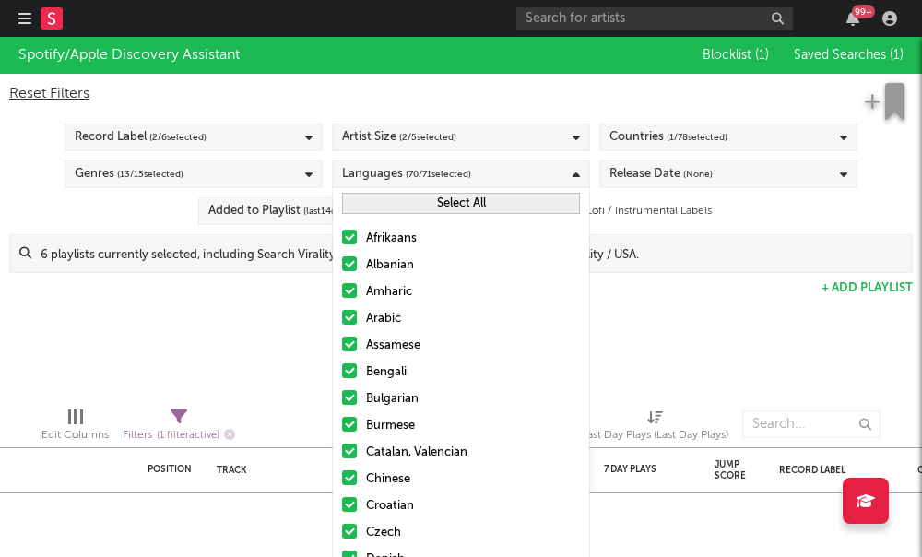
click at [401, 214] on div "Select All" at bounding box center [461, 203] width 256 height 30
click at [395, 206] on button "Select All" at bounding box center [461, 203] width 238 height 21
click at [395, 206] on button "Deselect All" at bounding box center [461, 203] width 238 height 21
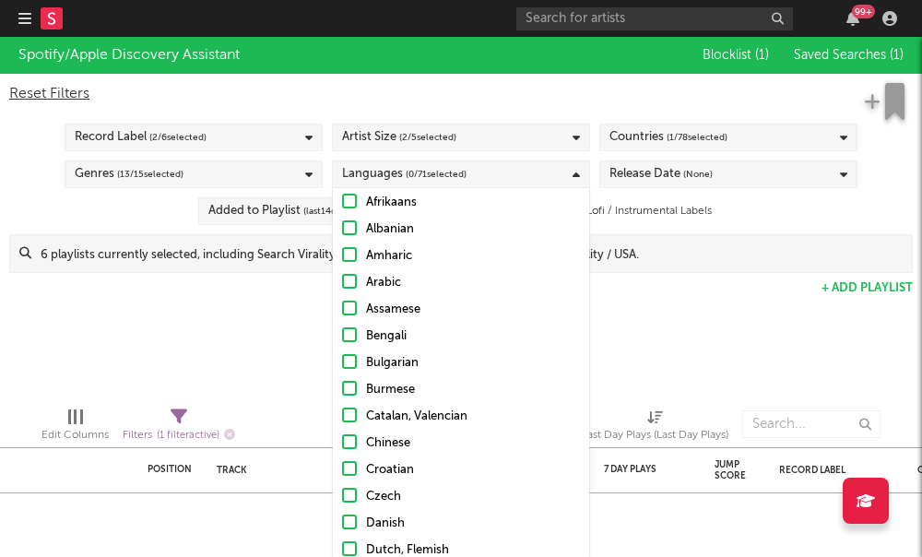
scroll to position [67, 0]
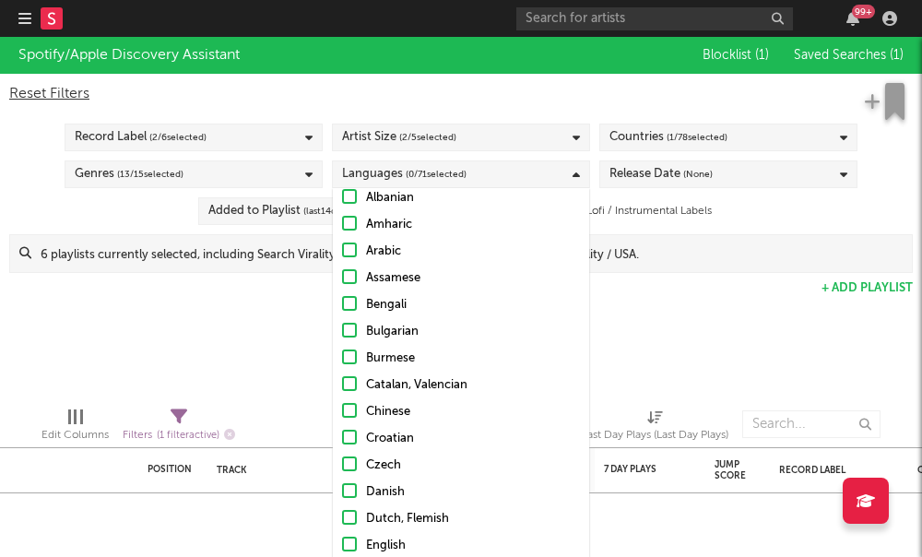
click at [350, 538] on div at bounding box center [349, 544] width 15 height 15
click at [342, 538] on input "English" at bounding box center [342, 546] width 0 height 22
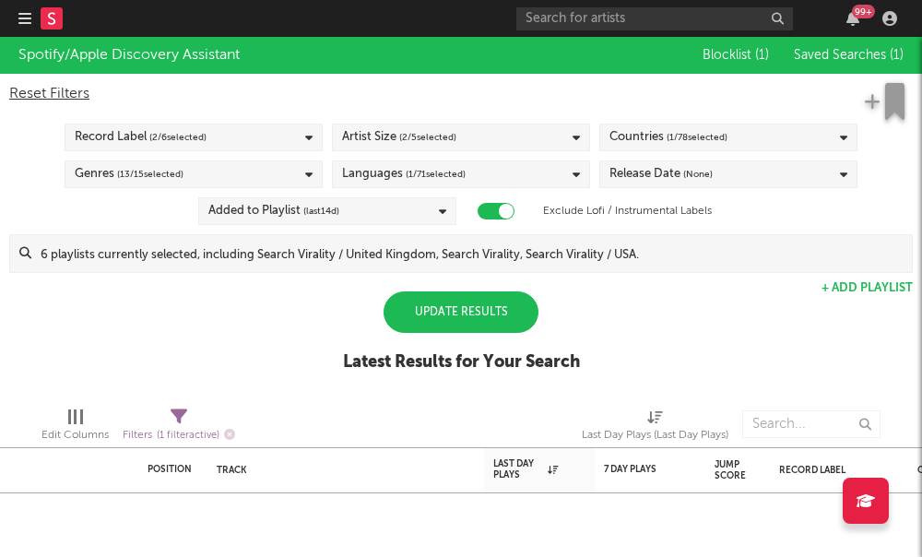
click at [308, 336] on div "Spotify/Apple Discovery Assistant Blocklist ( 1 ) Saved Searches ( 1 ) Reset Fi…" at bounding box center [461, 214] width 922 height 355
click at [439, 313] on div "Update Results" at bounding box center [461, 311] width 155 height 41
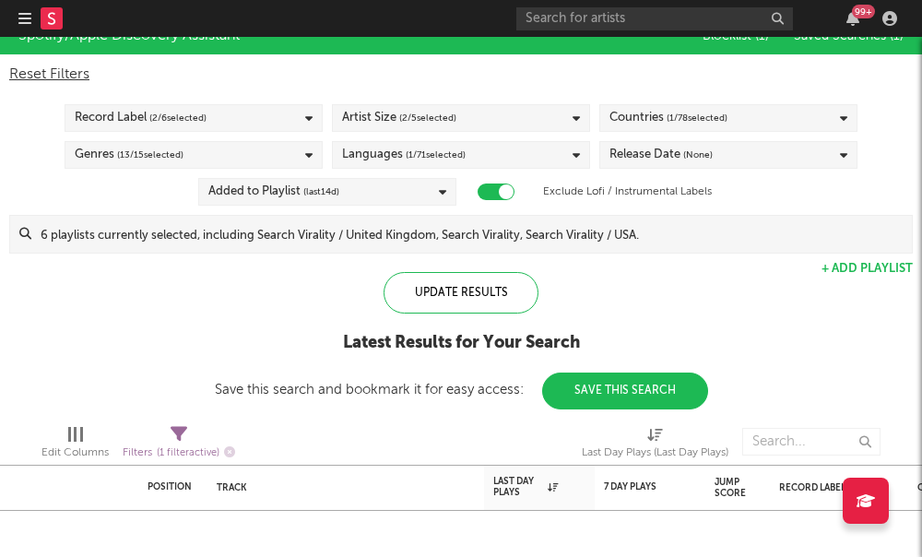
click at [396, 188] on div "Added to Playlist (last 14 d)" at bounding box center [327, 192] width 258 height 28
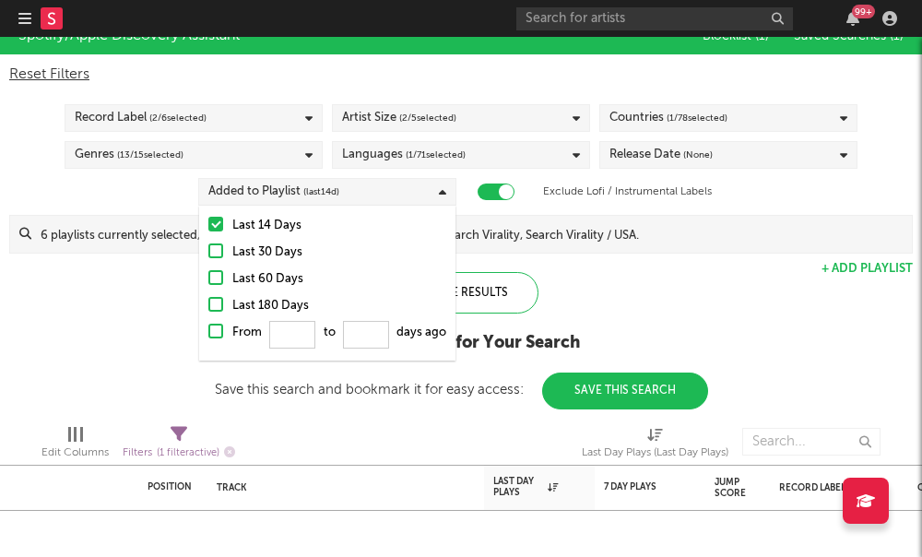
click at [221, 275] on div at bounding box center [215, 277] width 15 height 15
click at [208, 275] on input "Last 60 Days" at bounding box center [208, 279] width 0 height 22
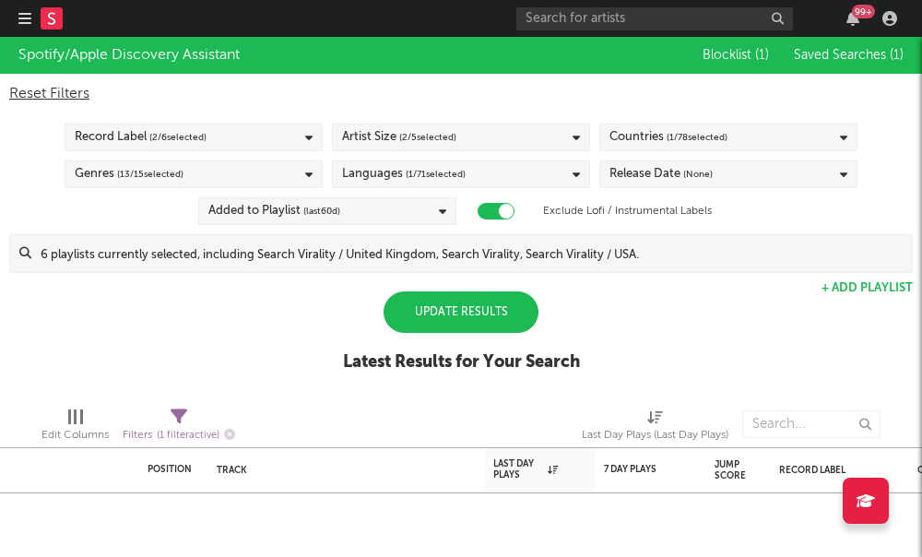
click at [156, 288] on div "Spotify/Apple Discovery Assistant Blocklist ( 1 ) Saved Searches ( 1 ) Reset Fi…" at bounding box center [461, 214] width 922 height 355
click at [450, 308] on div "Update Results" at bounding box center [461, 311] width 155 height 41
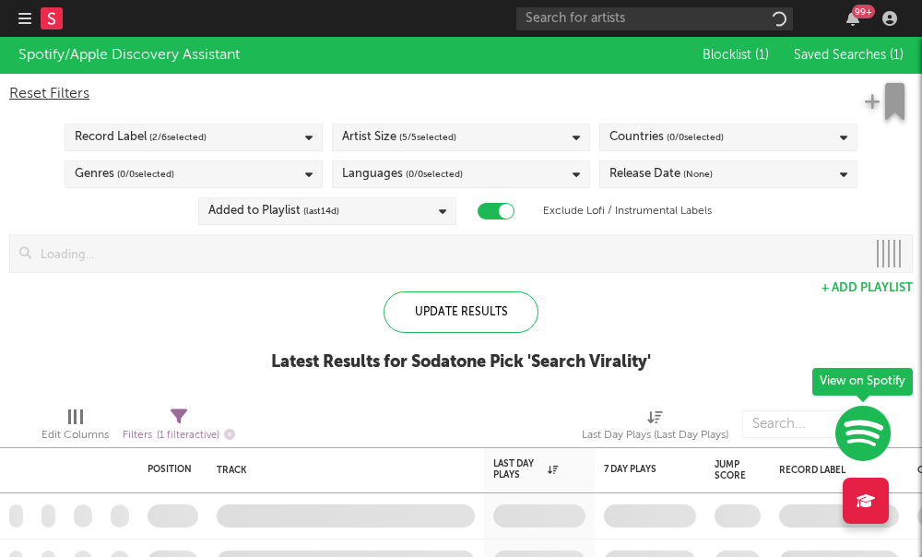
checkbox input "true"
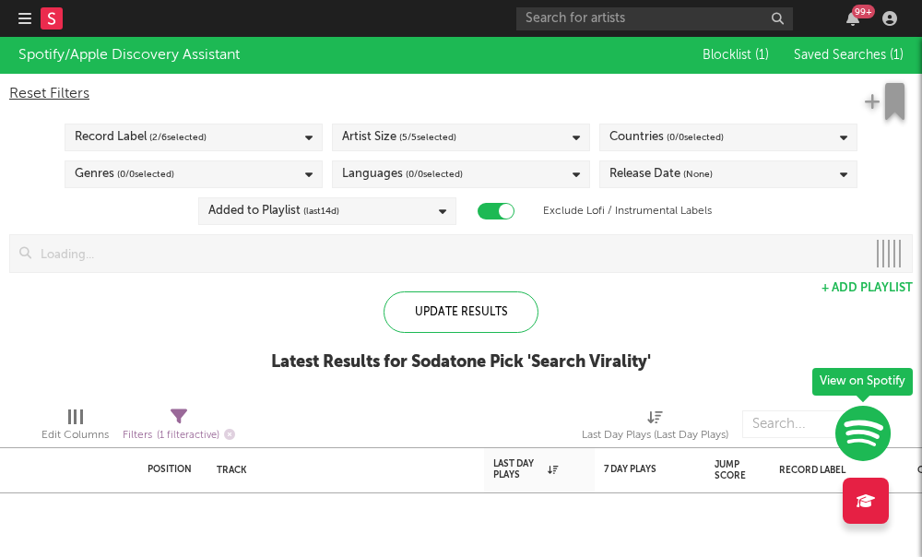
click at [869, 435] on icon "button" at bounding box center [862, 433] width 55 height 57
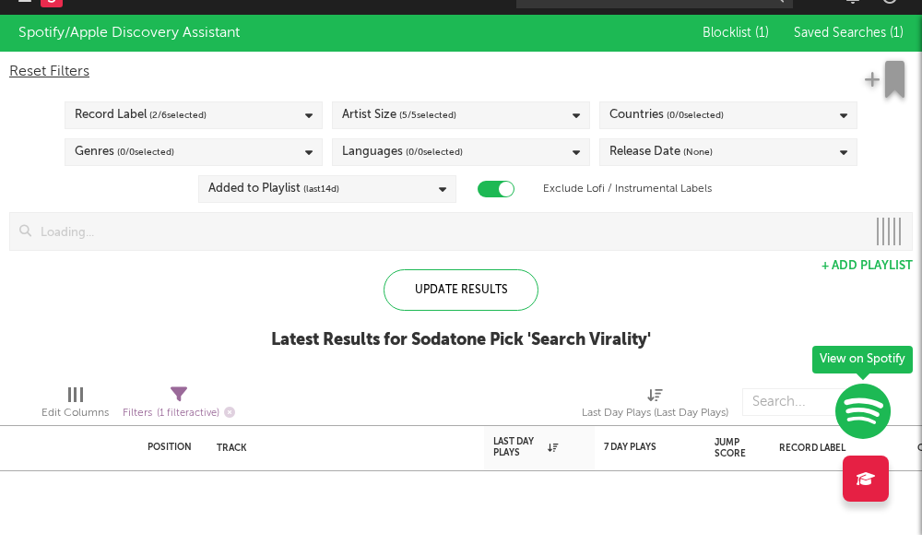
click at [78, 272] on div "× Search Virality Playlist updates daily to match Discovery Assistant. View Pla…" at bounding box center [461, 278] width 922 height 557
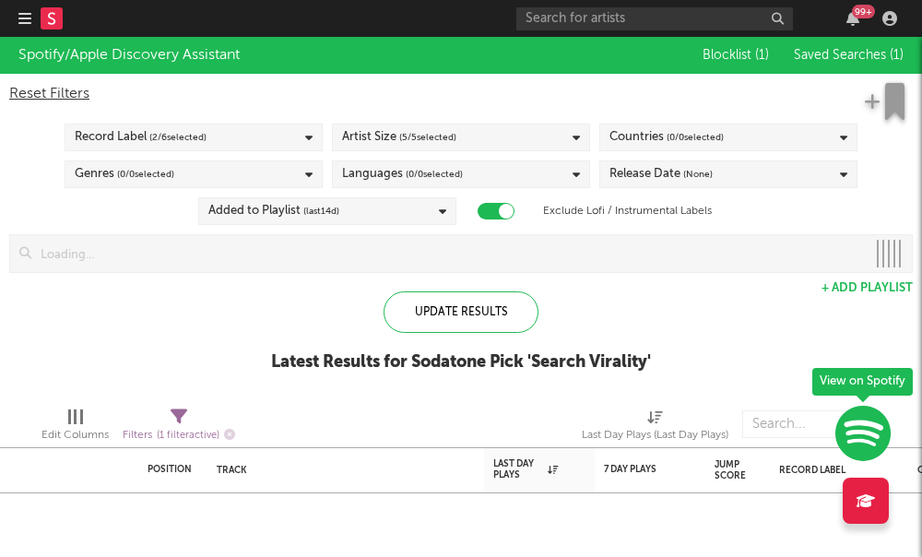
click at [873, 428] on icon "button" at bounding box center [862, 433] width 55 height 57
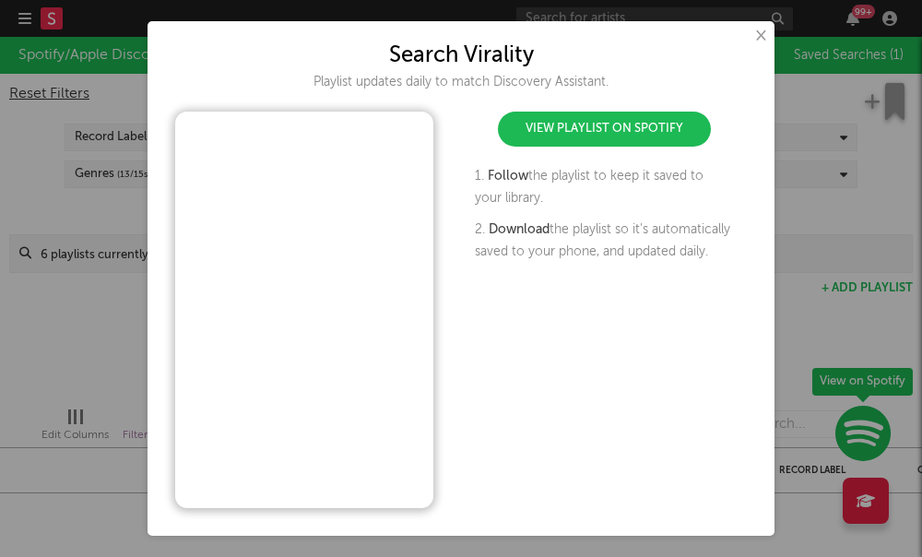
click at [557, 147] on link "View Playlist on Spotify" at bounding box center [604, 129] width 213 height 35
click at [69, 82] on div "× Search Virality Playlist updates daily to match Discovery Assistant. View Pla…" at bounding box center [461, 278] width 922 height 557
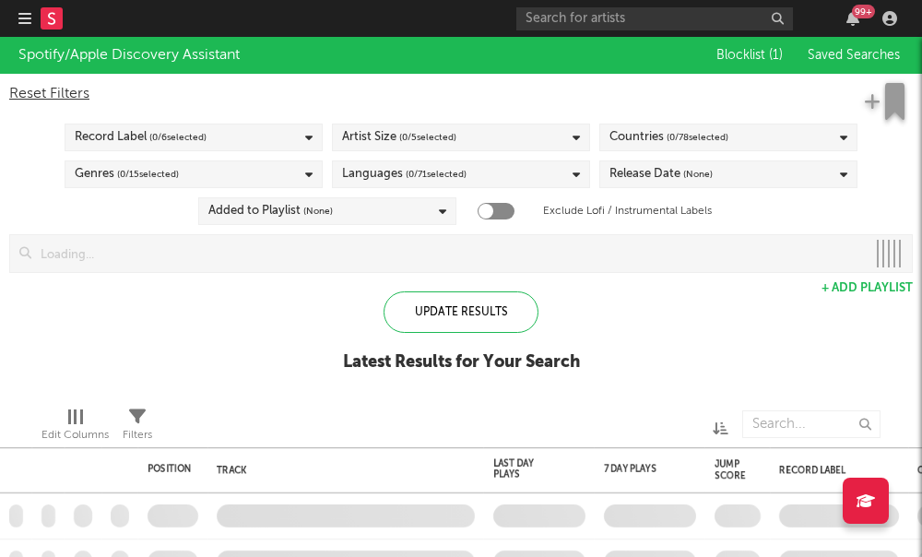
checkbox input "true"
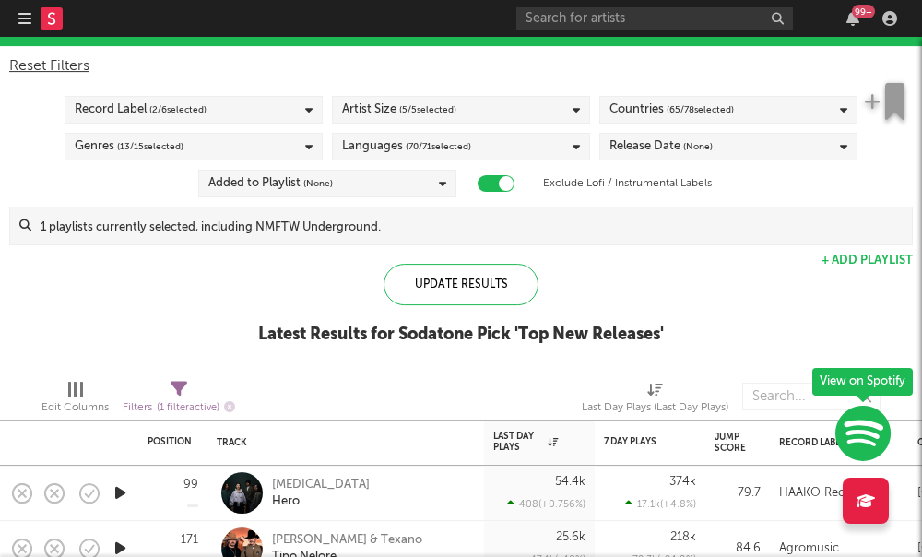
click at [434, 108] on span "( 5 / 5 selected)" at bounding box center [427, 110] width 57 height 22
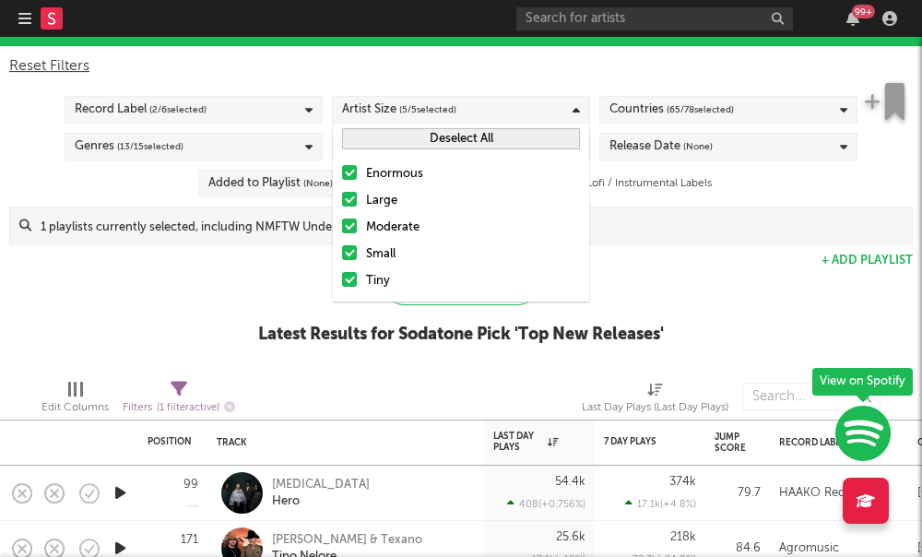
click at [353, 172] on div at bounding box center [349, 172] width 15 height 15
click at [342, 172] on input "Enormous" at bounding box center [342, 174] width 0 height 22
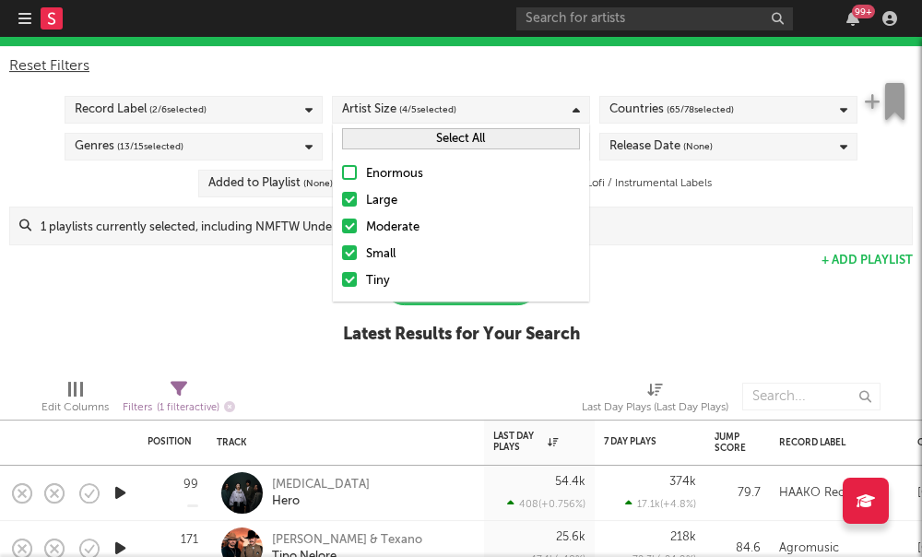
click at [354, 202] on div at bounding box center [349, 199] width 15 height 15
click at [342, 202] on input "Large" at bounding box center [342, 201] width 0 height 22
click at [349, 223] on div at bounding box center [349, 226] width 15 height 15
click at [342, 223] on input "Moderate" at bounding box center [342, 228] width 0 height 22
click at [288, 278] on div "Spotify/Apple Discovery Assistant Blocklist ( 1 ) Saved Searches ( 1 ) Reset Fi…" at bounding box center [461, 186] width 922 height 355
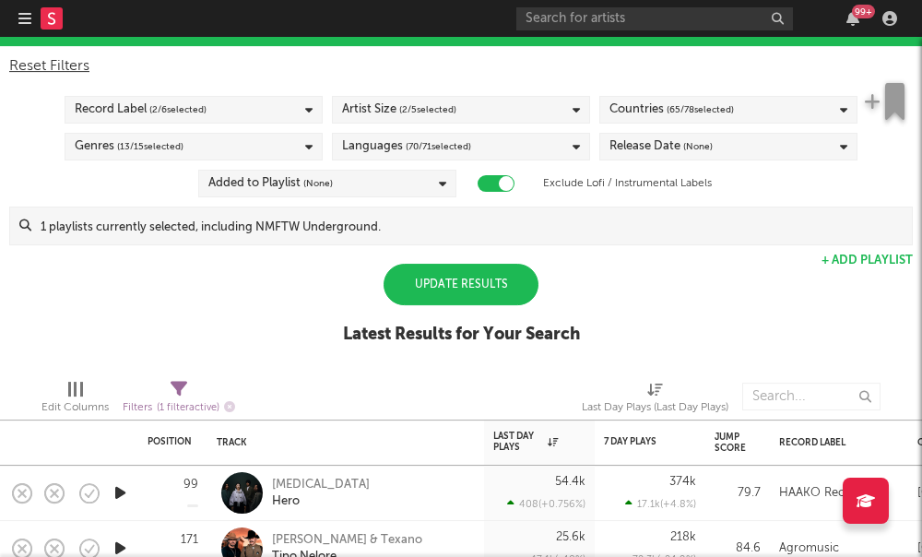
click at [685, 103] on span "( 65 / 78 selected)" at bounding box center [700, 110] width 67 height 22
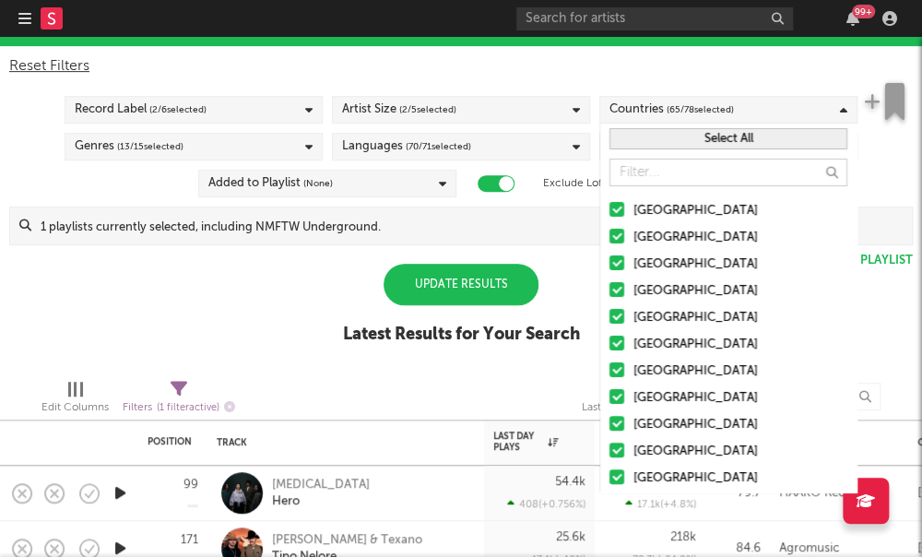
click at [657, 170] on input "text" at bounding box center [729, 173] width 238 height 28
click at [665, 142] on button "Select All" at bounding box center [729, 138] width 238 height 21
click at [665, 142] on button "Deselect All" at bounding box center [729, 138] width 238 height 21
click at [610, 205] on div at bounding box center [617, 209] width 15 height 15
click at [610, 205] on input "[GEOGRAPHIC_DATA]" at bounding box center [610, 211] width 0 height 22
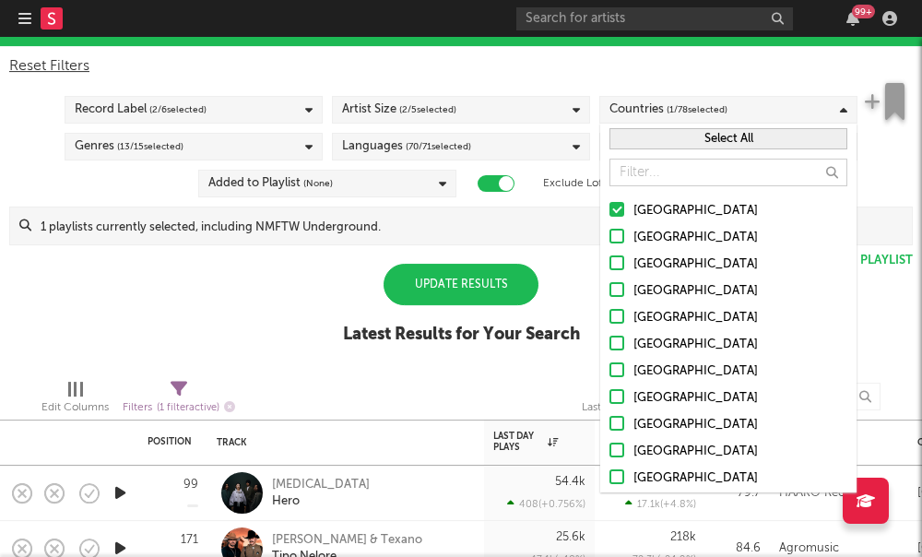
click at [290, 304] on div "Spotify/Apple Discovery Assistant Blocklist ( 1 ) Saved Searches ( 1 ) Reset Fi…" at bounding box center [461, 186] width 922 height 355
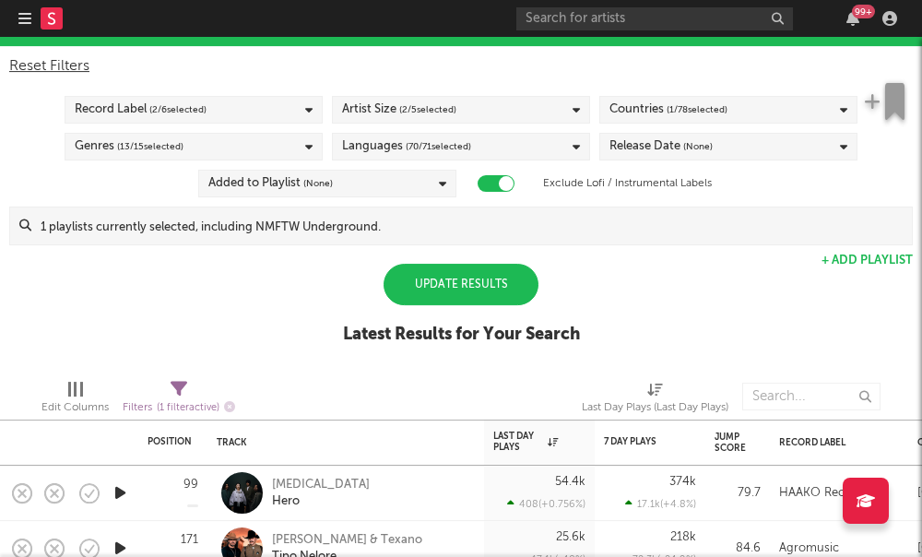
click at [463, 152] on span "( 70 / 71 selected)" at bounding box center [438, 147] width 65 height 22
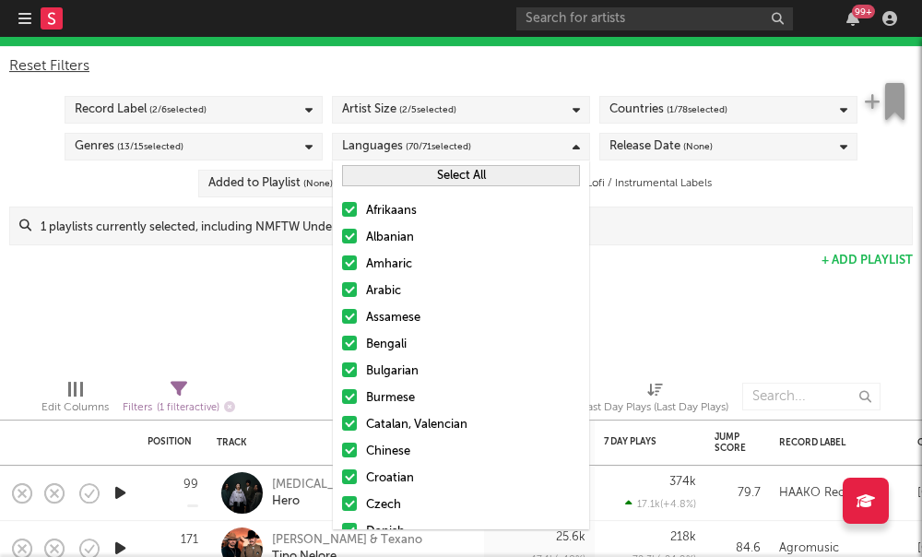
click at [382, 179] on button "Select All" at bounding box center [461, 175] width 238 height 21
click at [382, 179] on button "Deselect All" at bounding box center [461, 175] width 238 height 21
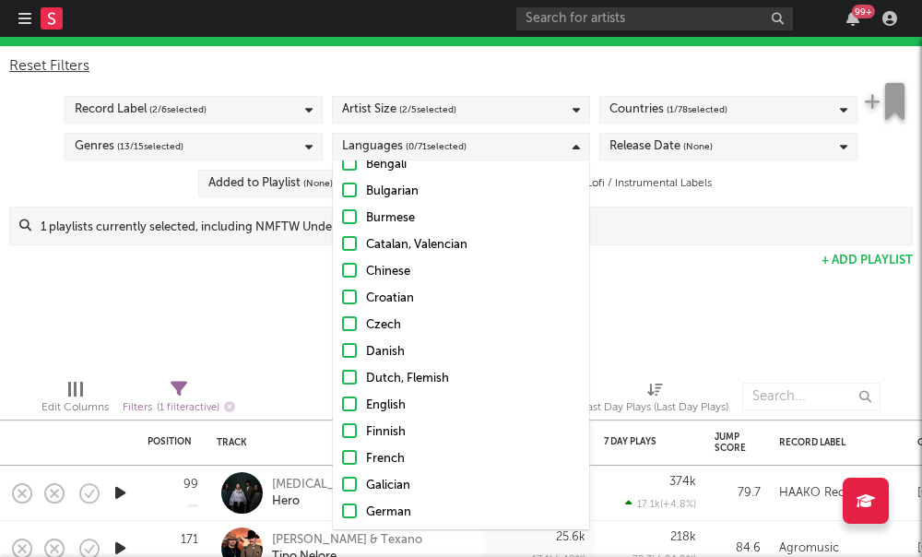
scroll to position [253, 0]
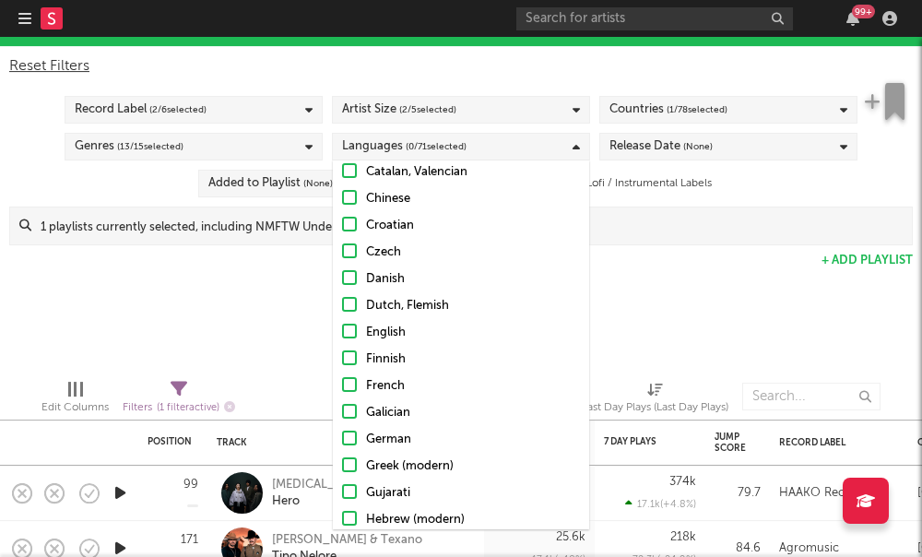
click at [348, 333] on div at bounding box center [349, 331] width 15 height 15
click at [342, 333] on input "English" at bounding box center [342, 333] width 0 height 22
click at [286, 333] on div "Spotify/Apple Discovery Assistant Blocklist ( 1 ) Saved Searches ( 1 ) Reset Fi…" at bounding box center [461, 186] width 922 height 355
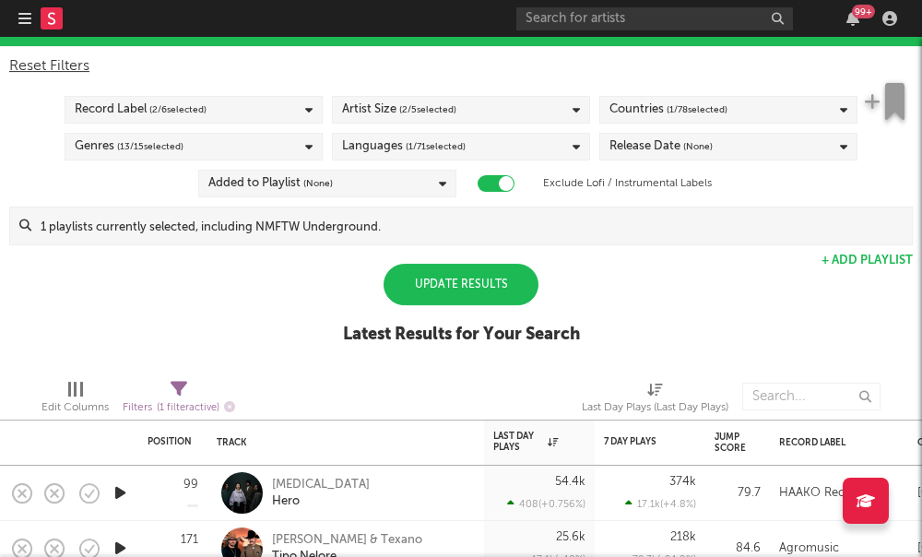
click at [445, 278] on div "Update Results" at bounding box center [461, 284] width 155 height 41
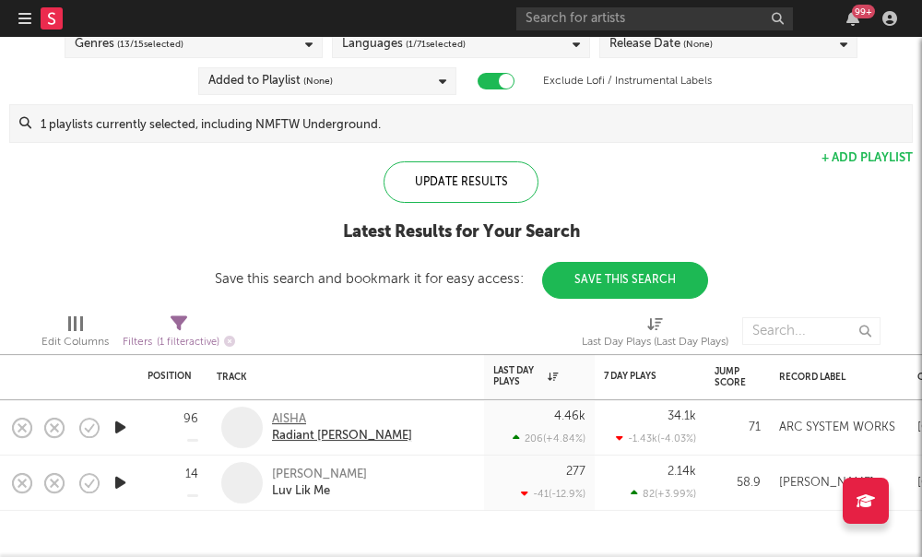
click at [298, 418] on div "AISHA" at bounding box center [342, 419] width 140 height 17
click at [285, 478] on div "[PERSON_NAME]" at bounding box center [319, 475] width 95 height 17
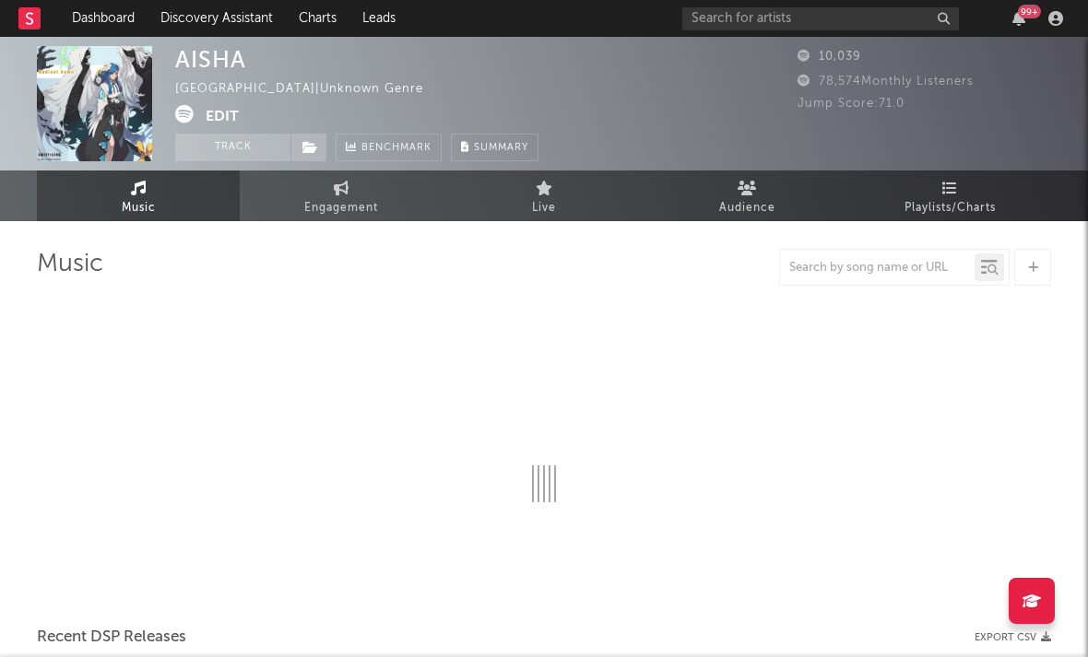
click at [193, 115] on icon at bounding box center [184, 114] width 18 height 18
select select "6m"
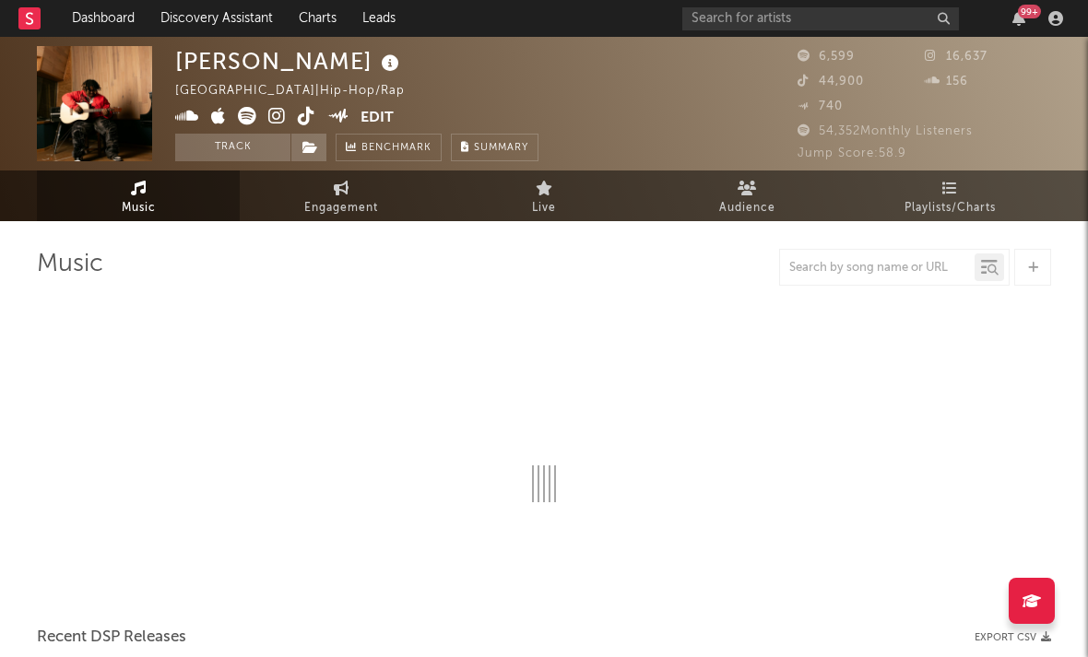
select select "6m"
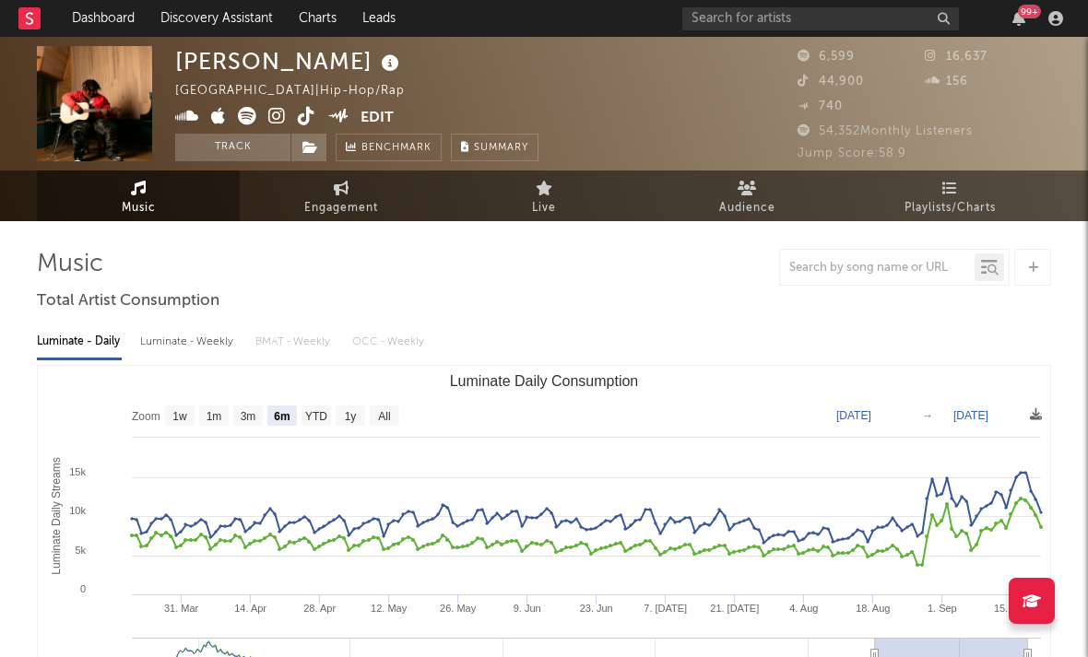
click at [270, 110] on icon at bounding box center [277, 116] width 18 height 18
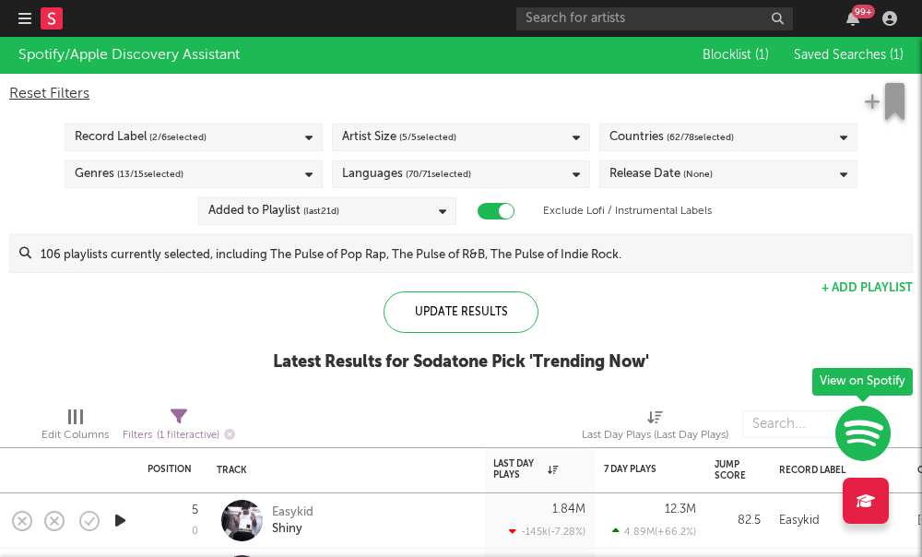
click at [409, 139] on span "( 5 / 5 selected)" at bounding box center [427, 137] width 57 height 22
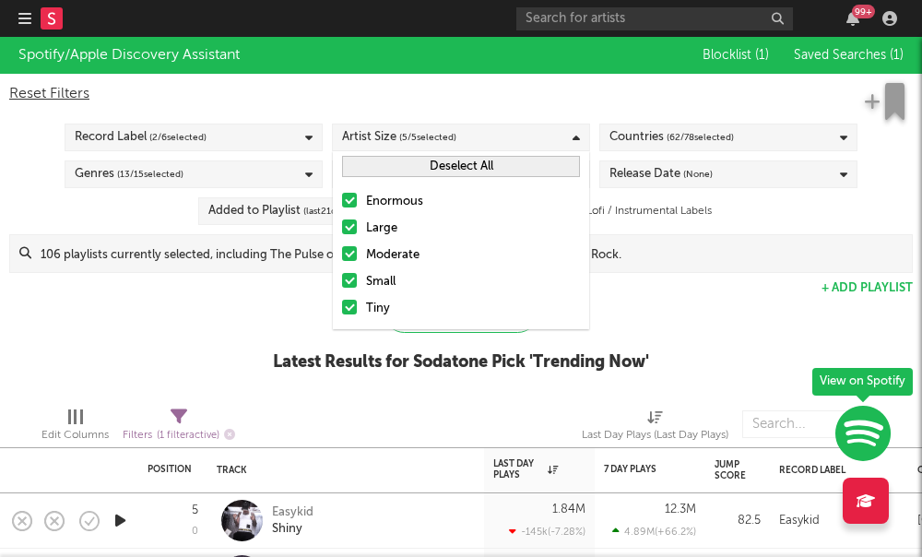
click at [358, 208] on label "Enormous" at bounding box center [461, 202] width 238 height 22
click at [342, 208] on input "Enormous" at bounding box center [342, 202] width 0 height 22
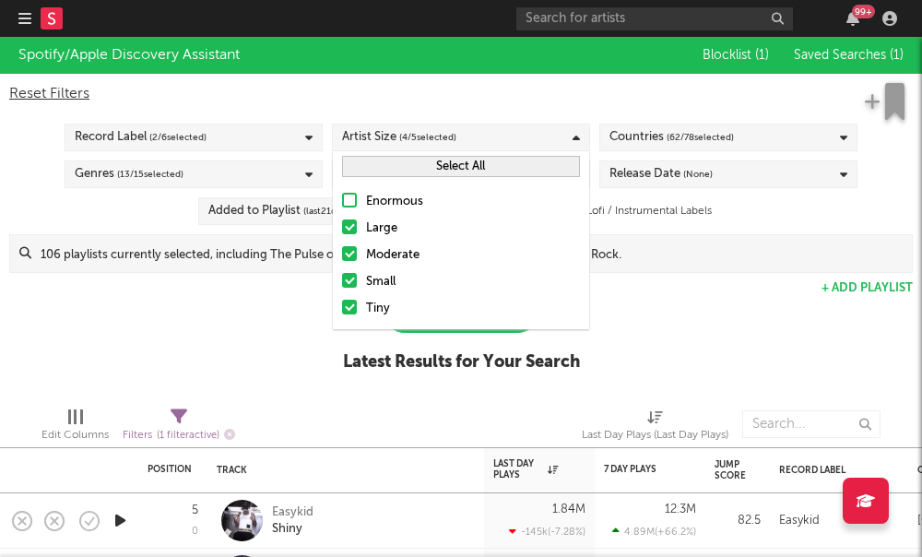
click at [355, 230] on div at bounding box center [349, 226] width 15 height 15
click at [342, 230] on input "Large" at bounding box center [342, 229] width 0 height 22
click at [352, 254] on div at bounding box center [349, 253] width 15 height 15
click at [342, 254] on input "Moderate" at bounding box center [342, 255] width 0 height 22
click at [259, 334] on div "Spotify/Apple Discovery Assistant Blocklist ( 1 ) Saved Searches ( 1 ) Reset Fi…" at bounding box center [461, 214] width 922 height 355
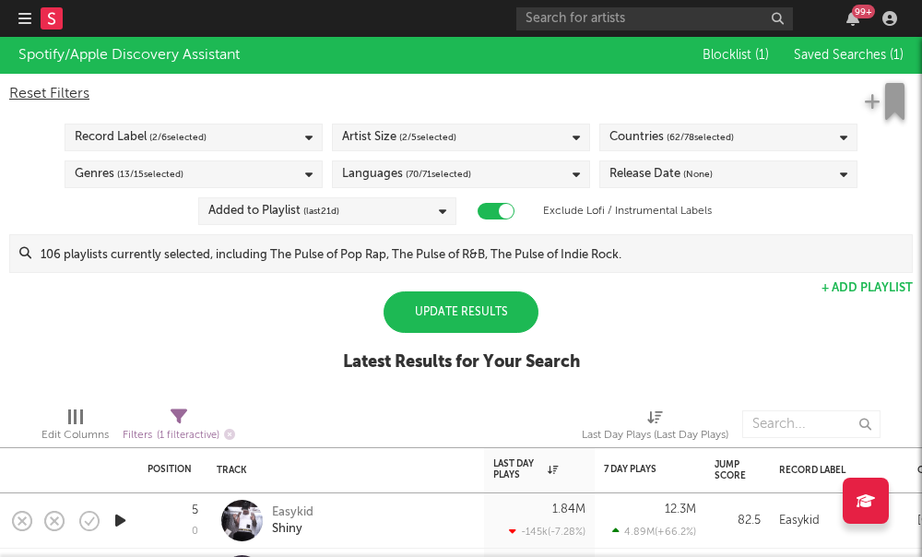
click at [455, 323] on div "Update Results" at bounding box center [461, 311] width 155 height 41
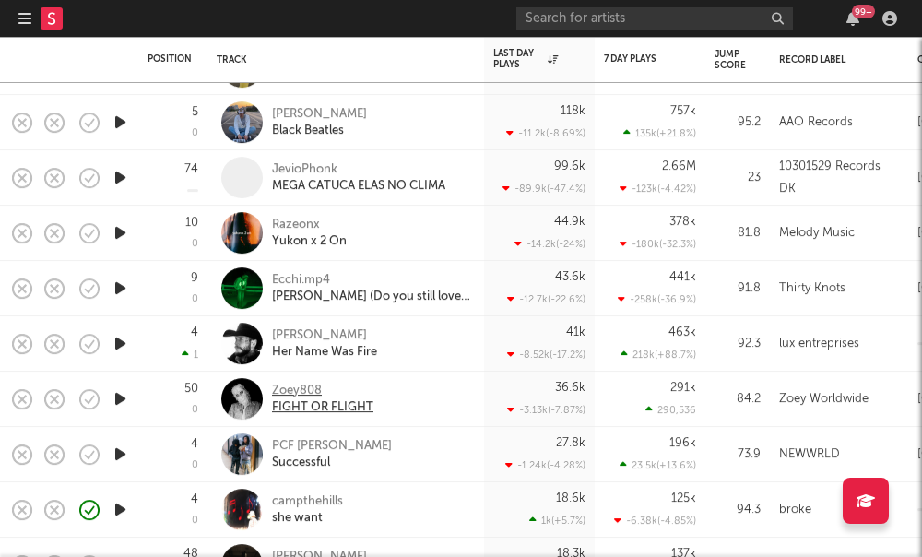
click at [285, 401] on div "FIGHT OR FLIGHT" at bounding box center [322, 407] width 101 height 17
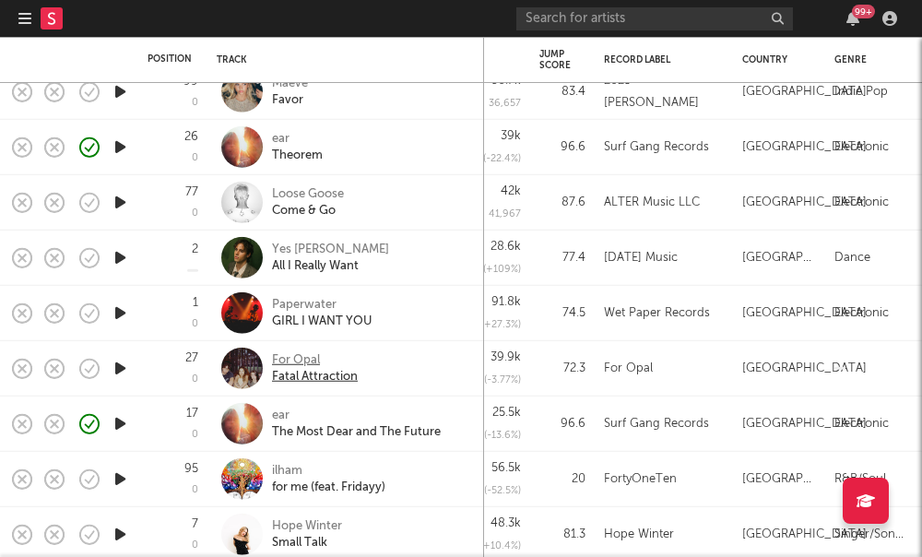
click at [279, 360] on div "For Opal" at bounding box center [315, 359] width 86 height 17
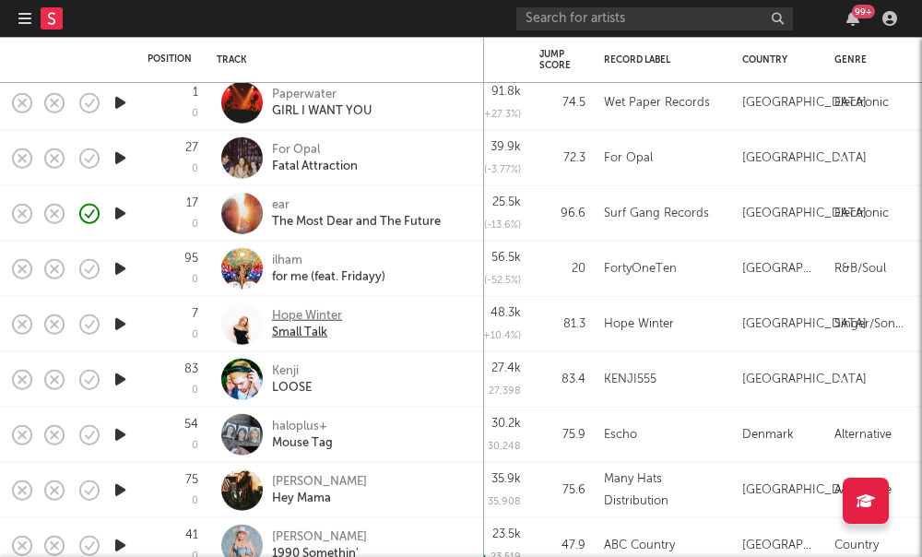
click at [300, 320] on div "Hope Winter" at bounding box center [307, 315] width 70 height 17
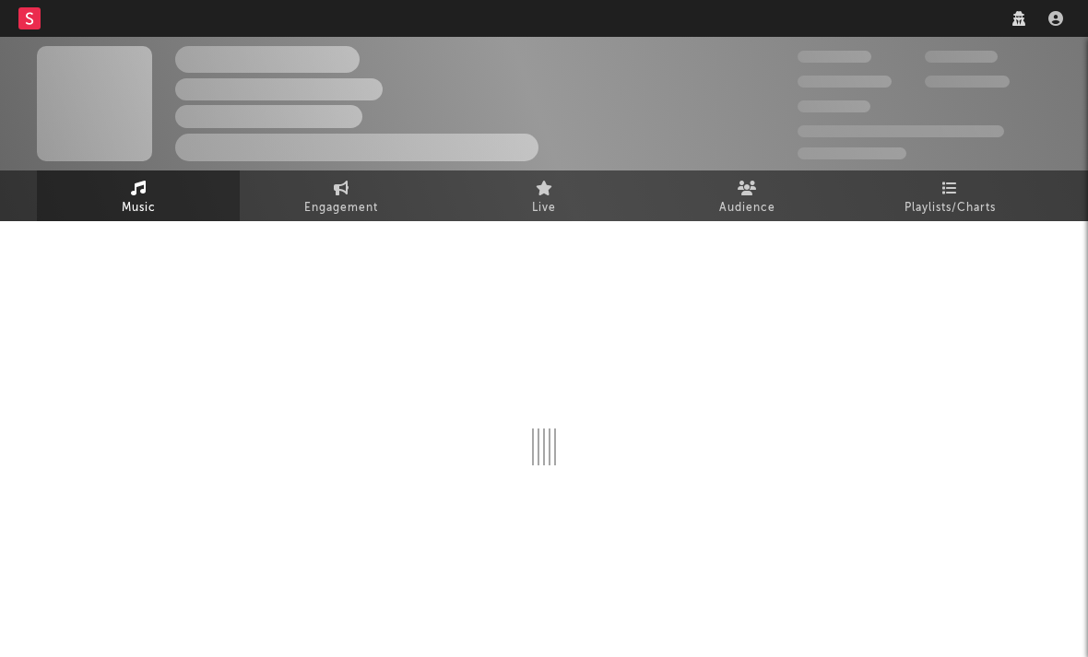
select select "1w"
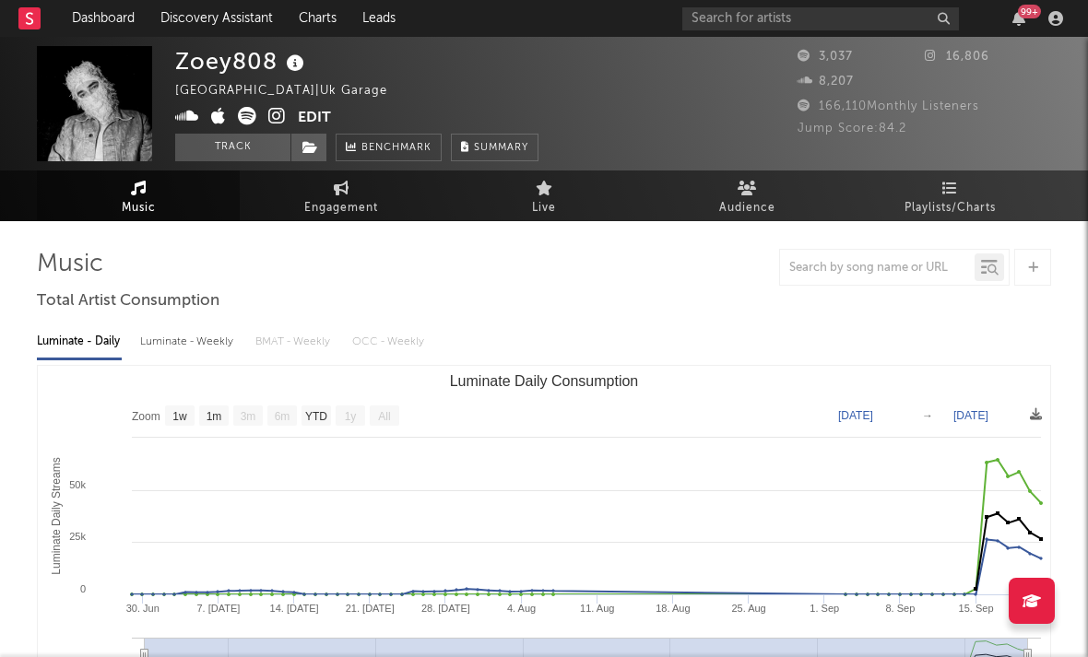
click at [275, 118] on icon at bounding box center [277, 116] width 18 height 18
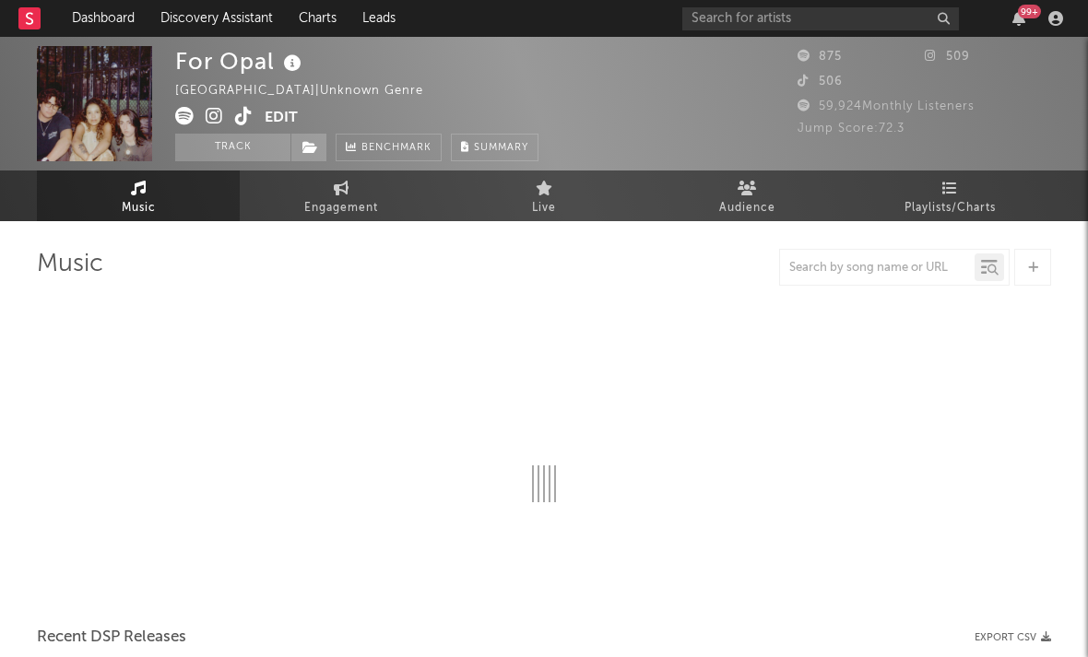
select select "1w"
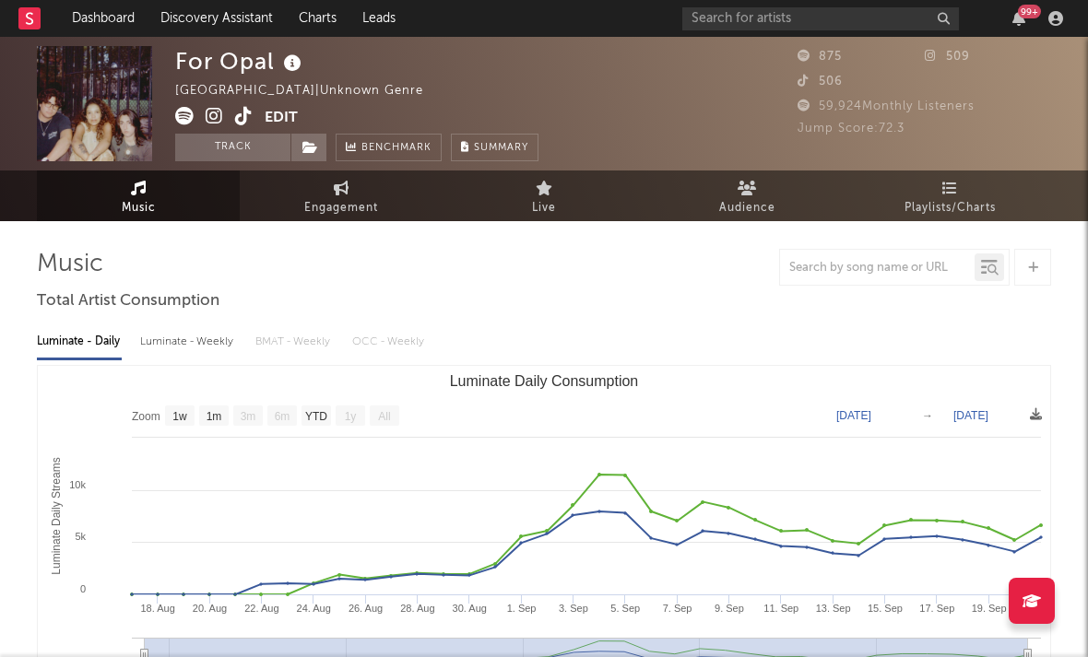
click at [213, 125] on icon at bounding box center [215, 116] width 18 height 18
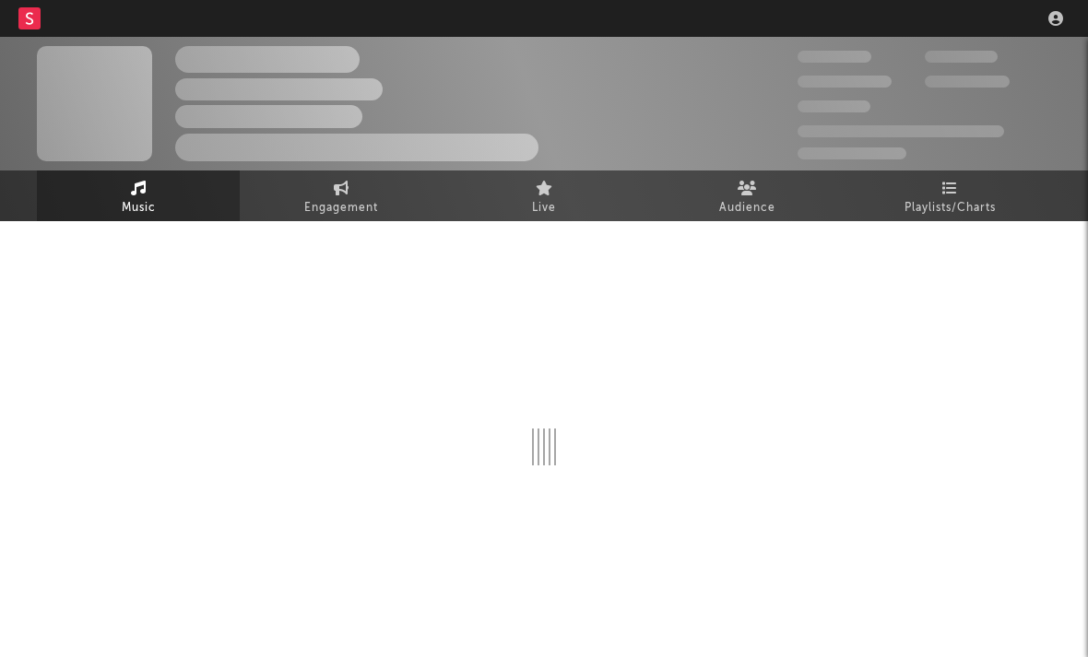
select select "1w"
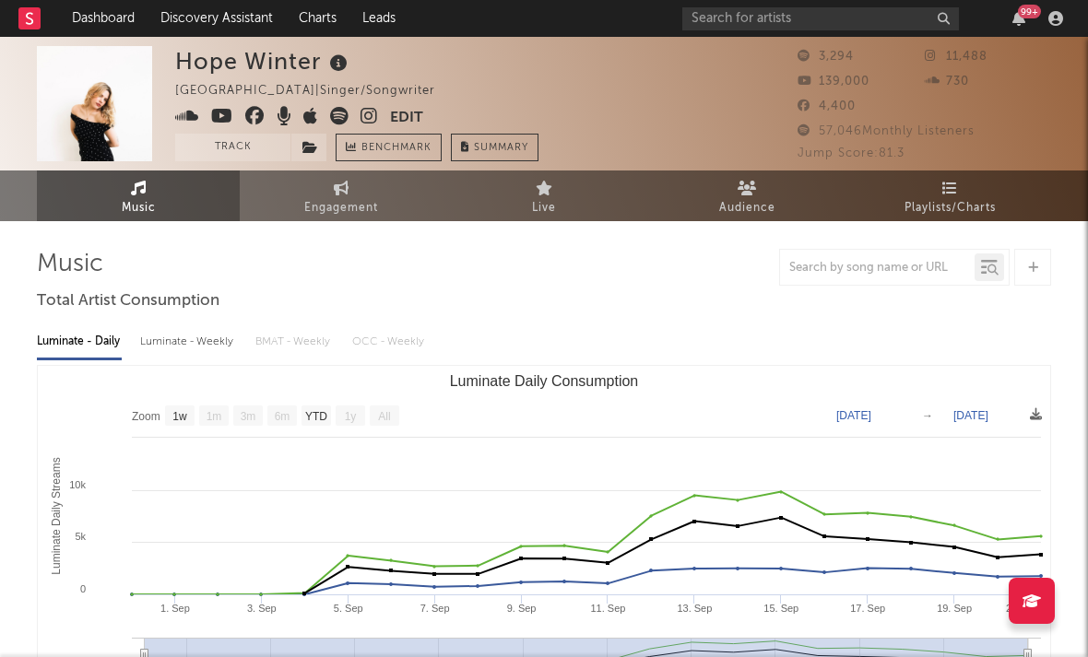
click at [363, 115] on icon at bounding box center [370, 116] width 18 height 18
